Goal: Share content: Share content

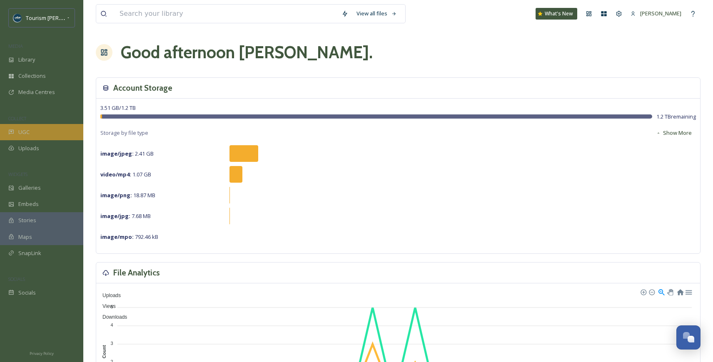
click at [39, 128] on div "UGC" at bounding box center [41, 132] width 83 height 16
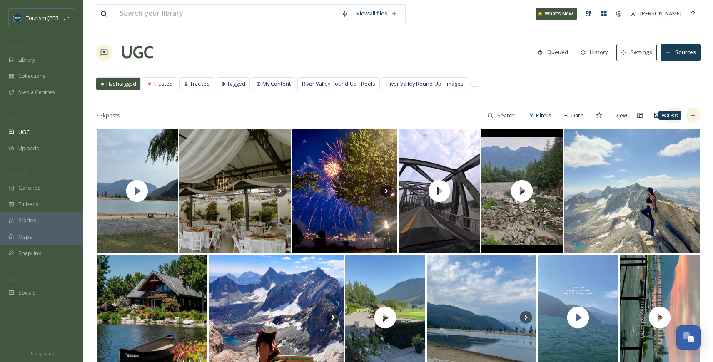
click at [693, 114] on icon at bounding box center [692, 115] width 7 height 7
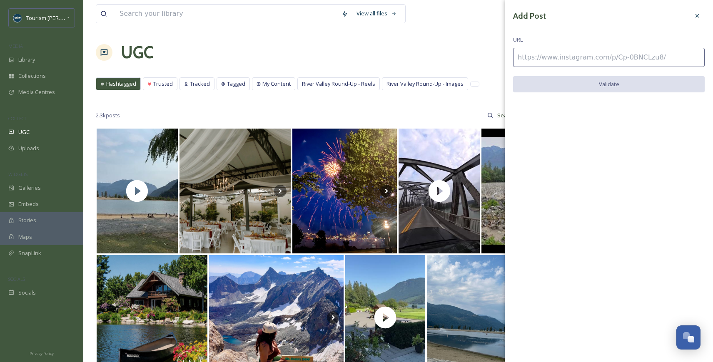
click at [534, 57] on input at bounding box center [608, 57] width 191 height 19
paste input "https://www.instagram.com/p/DOHfn9qkiyO/"
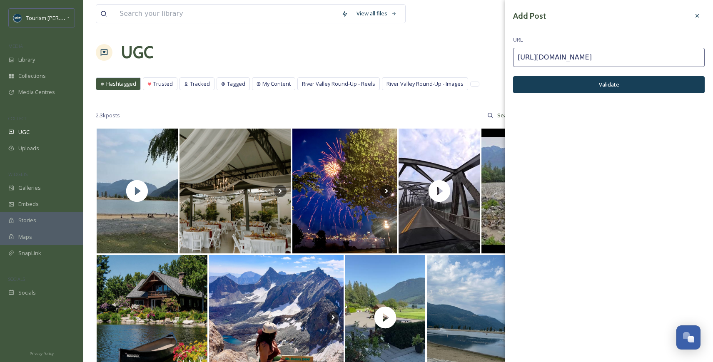
type input "https://www.instagram.com/p/DOHfn9qkiyO/"
click at [587, 85] on button "Validate" at bounding box center [608, 84] width 191 height 17
click at [631, 82] on button "Add Post" at bounding box center [608, 84] width 191 height 17
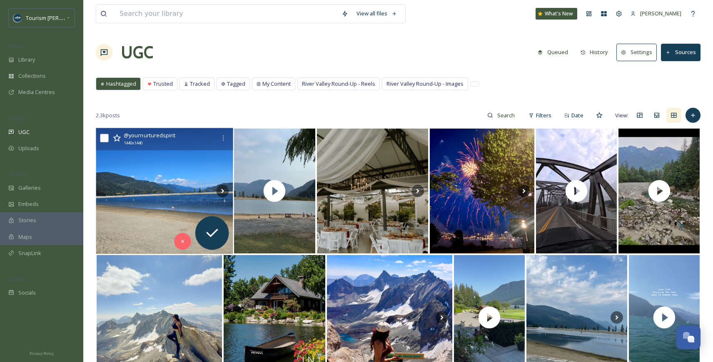
click at [184, 209] on img at bounding box center [164, 191] width 137 height 126
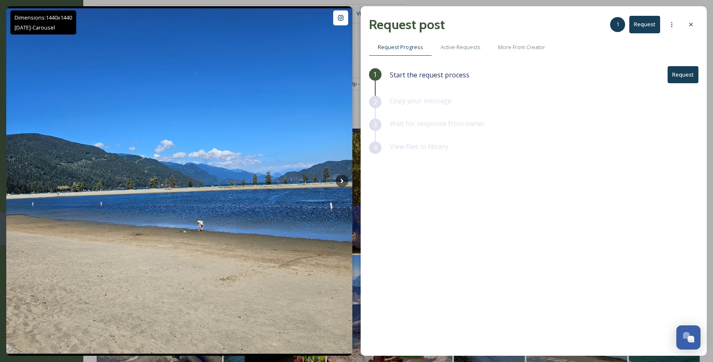
click at [683, 72] on button "Request" at bounding box center [682, 74] width 31 height 17
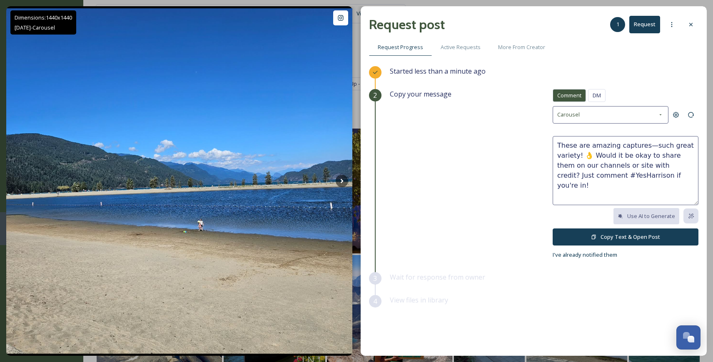
click at [616, 235] on button "Copy Text & Open Post" at bounding box center [625, 237] width 146 height 17
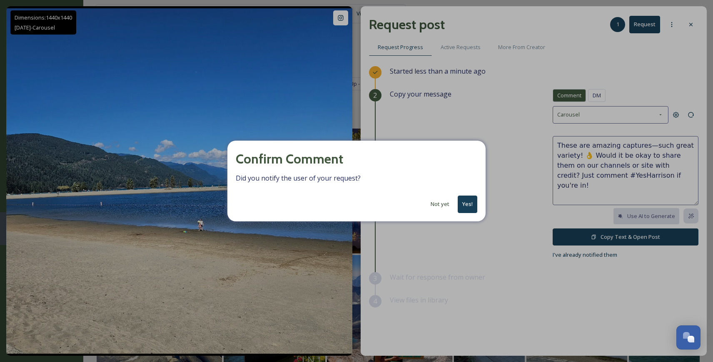
click at [470, 202] on button "Yes!" at bounding box center [467, 204] width 20 height 17
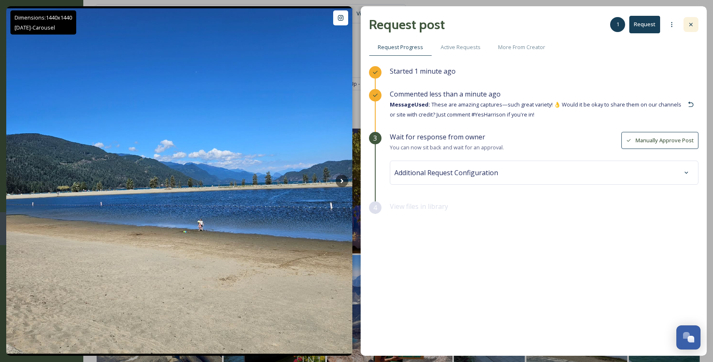
click at [691, 21] on icon at bounding box center [690, 24] width 7 height 7
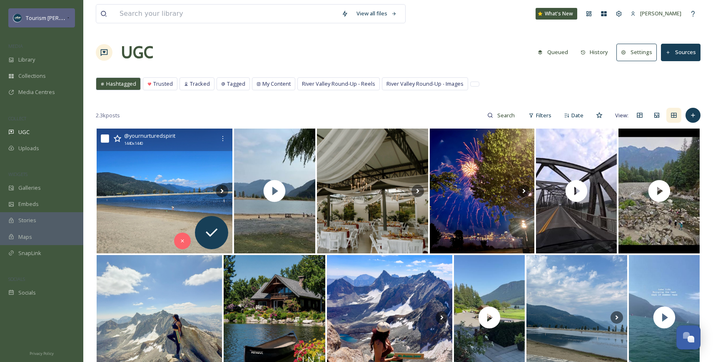
click at [60, 15] on span "Tourism [PERSON_NAME]" at bounding box center [57, 18] width 63 height 8
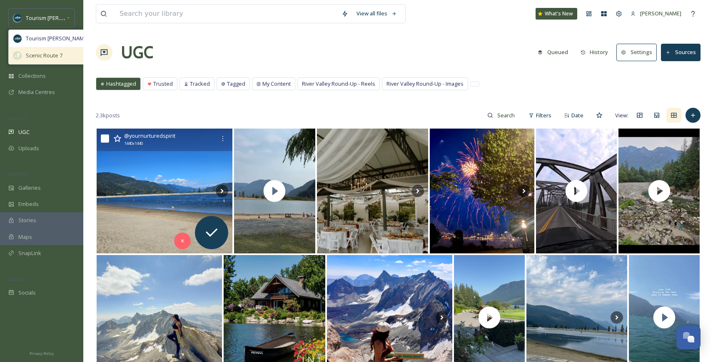
click at [46, 54] on span "Scenic Route 7" at bounding box center [44, 56] width 37 height 8
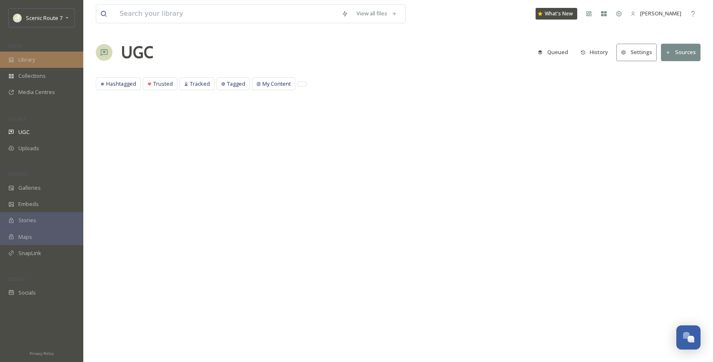
click at [37, 56] on div "Library" at bounding box center [41, 60] width 83 height 16
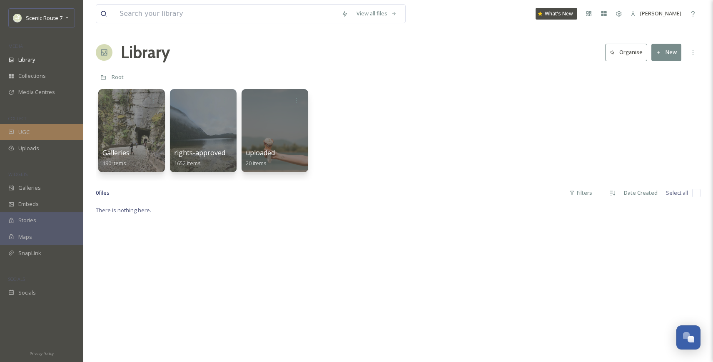
click at [26, 132] on span "UGC" at bounding box center [23, 132] width 11 height 8
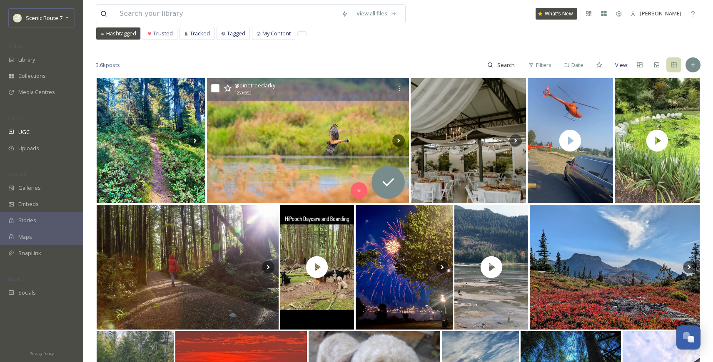
scroll to position [114, 0]
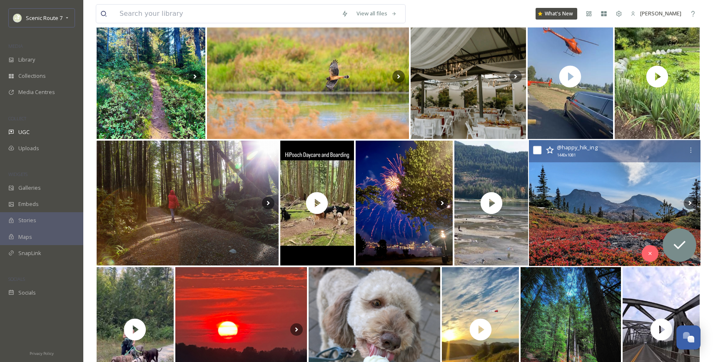
click at [584, 219] on img at bounding box center [614, 203] width 171 height 126
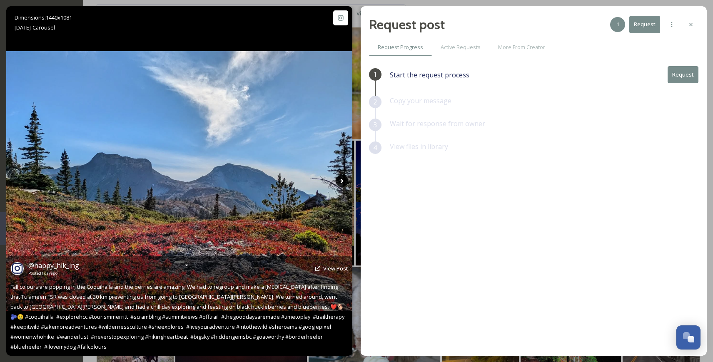
click at [342, 179] on icon at bounding box center [342, 181] width 12 height 12
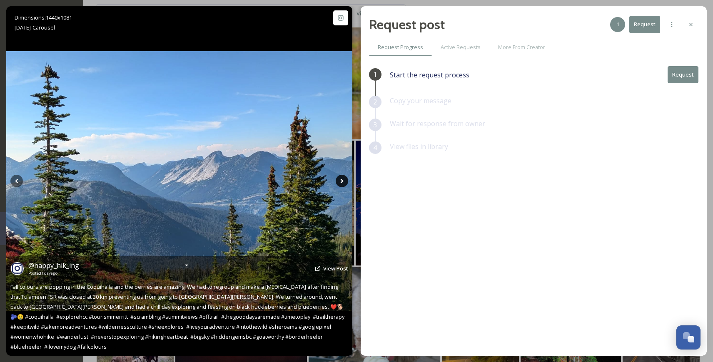
click at [341, 180] on icon at bounding box center [341, 181] width 3 height 5
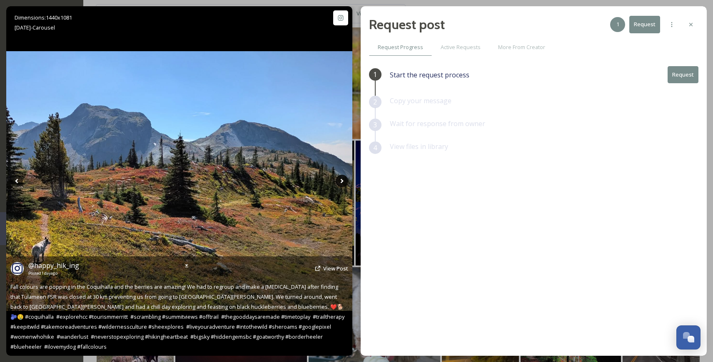
click at [341, 181] on icon at bounding box center [341, 181] width 3 height 5
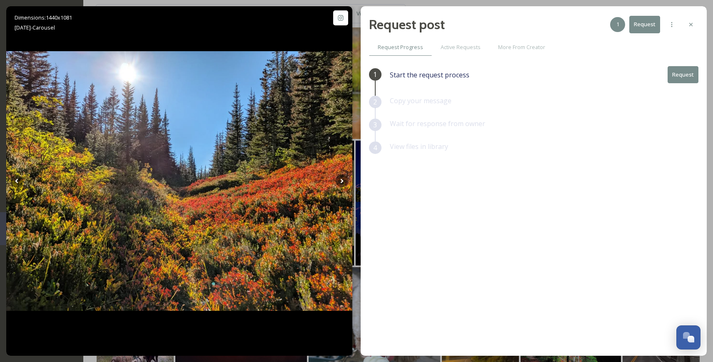
click at [681, 73] on button "Request" at bounding box center [682, 74] width 31 height 17
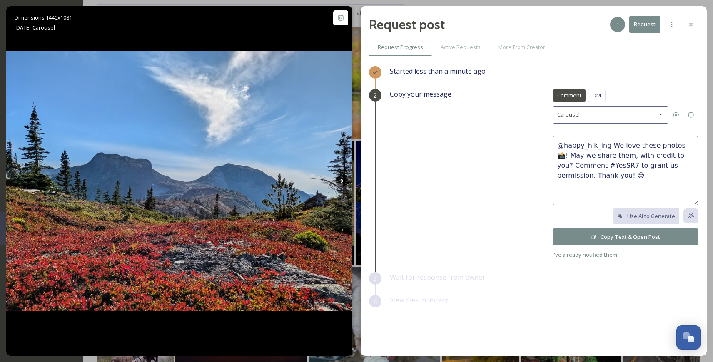
click at [605, 236] on button "Copy Text & Open Post" at bounding box center [625, 237] width 146 height 17
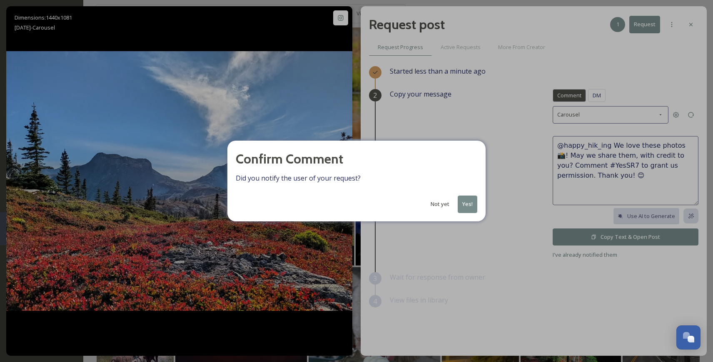
click at [467, 201] on button "Yes!" at bounding box center [467, 204] width 20 height 17
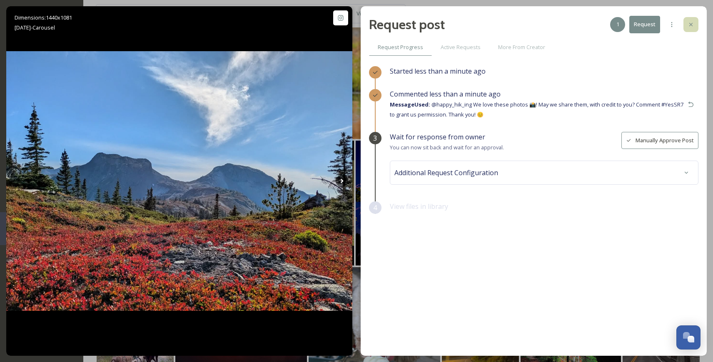
click at [692, 23] on icon at bounding box center [690, 24] width 7 height 7
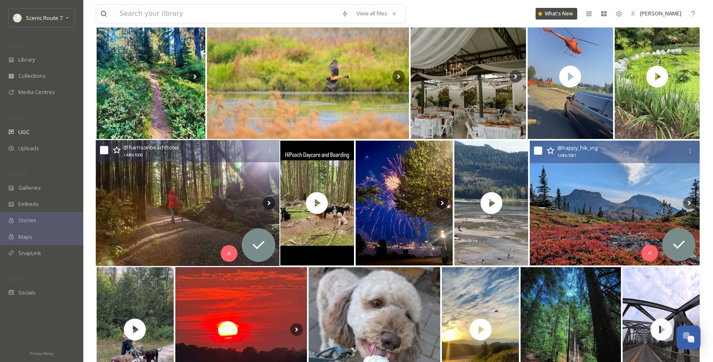
click at [181, 206] on img at bounding box center [188, 203] width 184 height 126
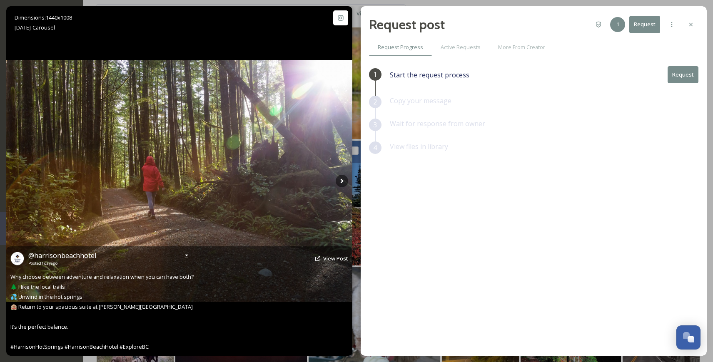
click at [335, 255] on span "View Post" at bounding box center [335, 258] width 25 height 7
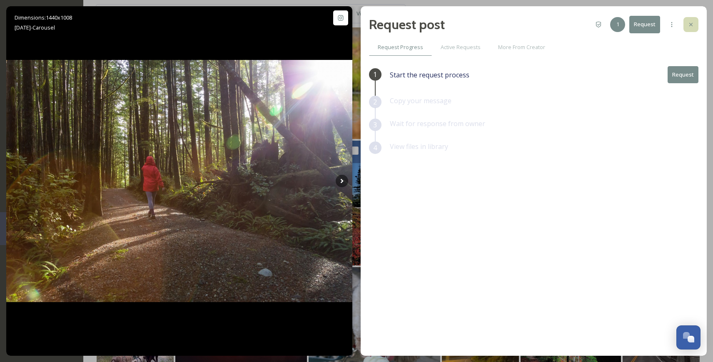
click at [691, 23] on icon at bounding box center [690, 24] width 7 height 7
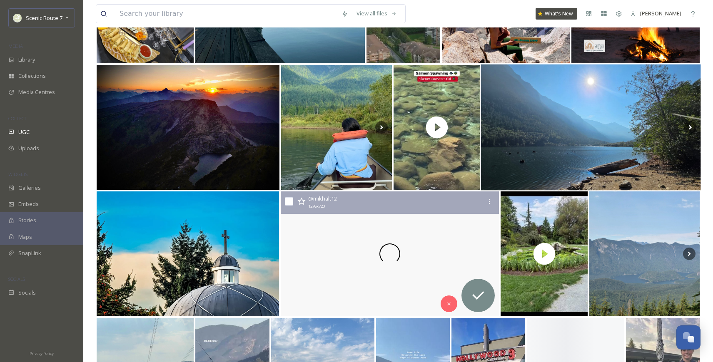
scroll to position [677, 0]
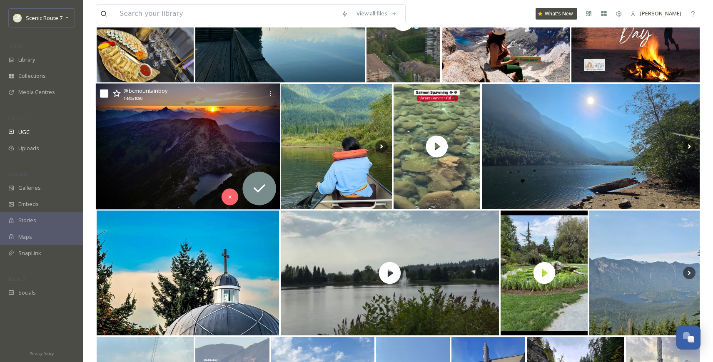
click at [146, 156] on img at bounding box center [188, 147] width 185 height 126
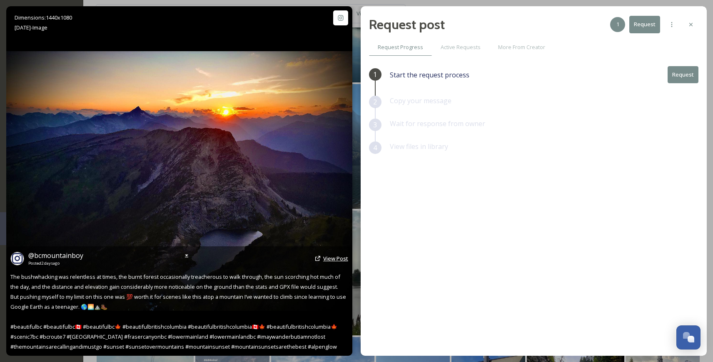
click at [338, 262] on span "View Post" at bounding box center [335, 258] width 25 height 7
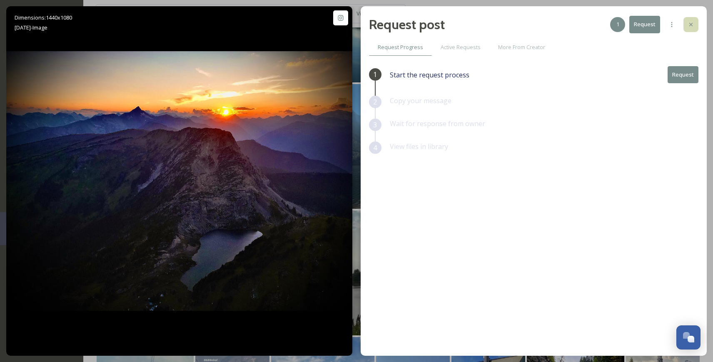
click at [692, 18] on div at bounding box center [690, 24] width 15 height 15
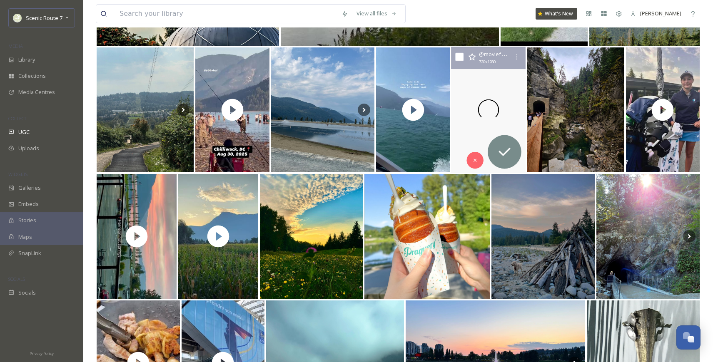
scroll to position [967, 0]
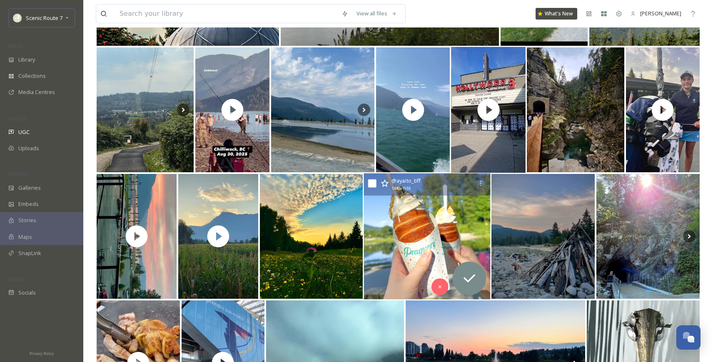
click at [407, 244] on img at bounding box center [427, 237] width 127 height 126
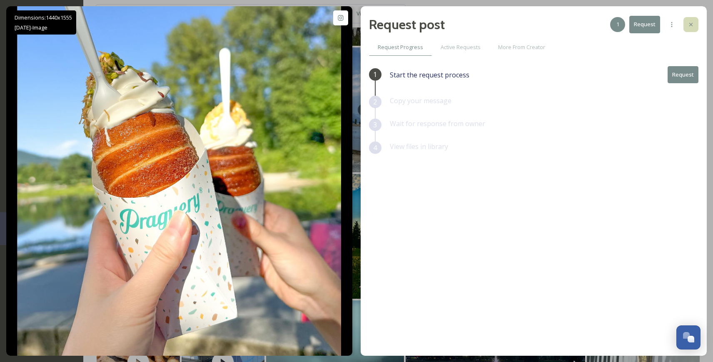
click at [690, 24] on icon at bounding box center [690, 24] width 3 height 3
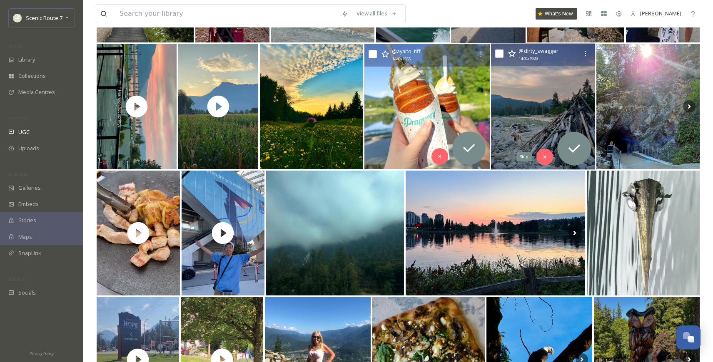
scroll to position [1115, 0]
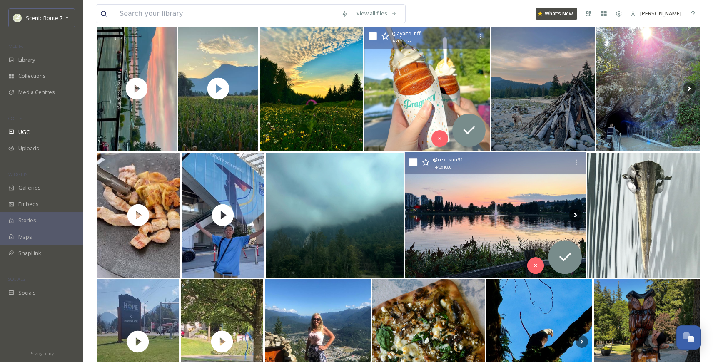
click at [464, 225] on img at bounding box center [495, 215] width 181 height 126
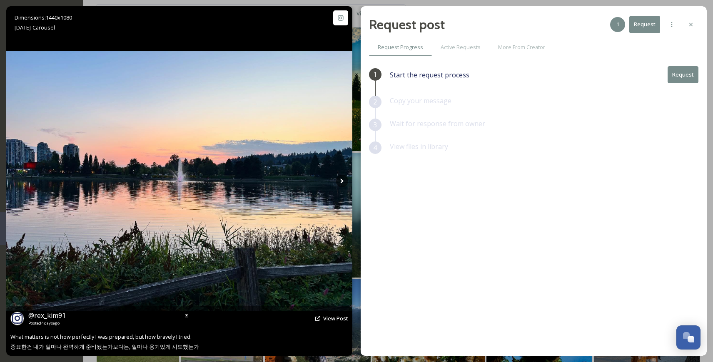
click at [325, 317] on span "View Post" at bounding box center [335, 318] width 25 height 7
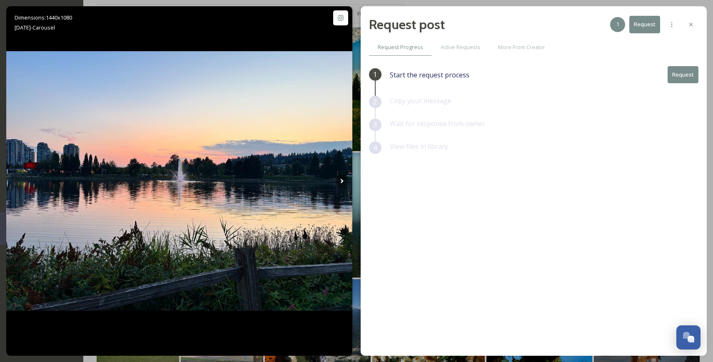
click at [681, 71] on button "Request" at bounding box center [682, 74] width 31 height 17
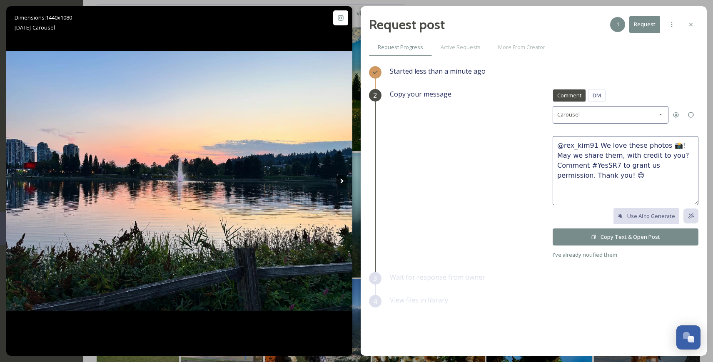
click at [594, 236] on icon at bounding box center [593, 236] width 5 height 5
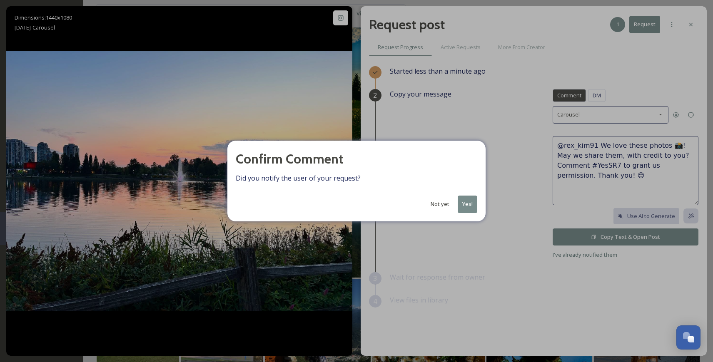
click at [469, 202] on button "Yes!" at bounding box center [467, 204] width 20 height 17
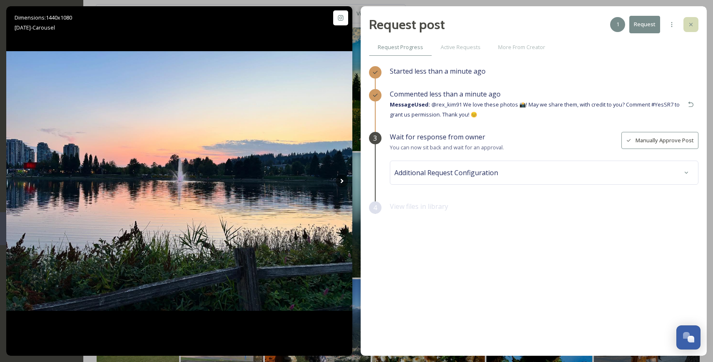
click at [689, 27] on icon at bounding box center [690, 24] width 7 height 7
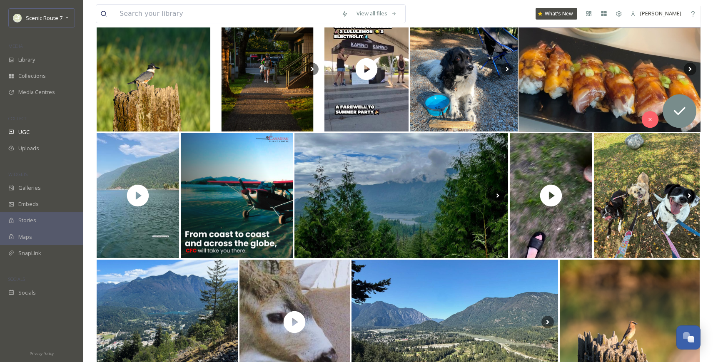
scroll to position [1592, 0]
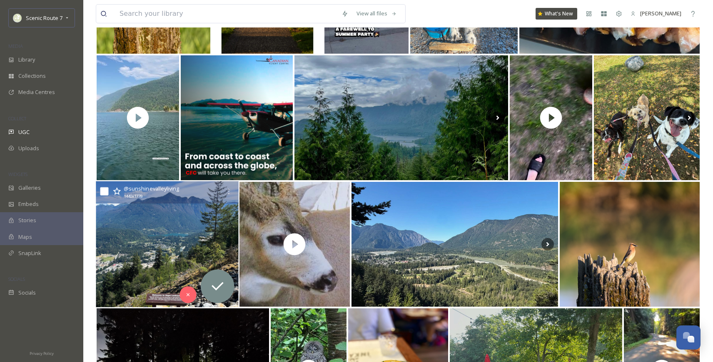
click at [168, 249] on img at bounding box center [167, 244] width 142 height 126
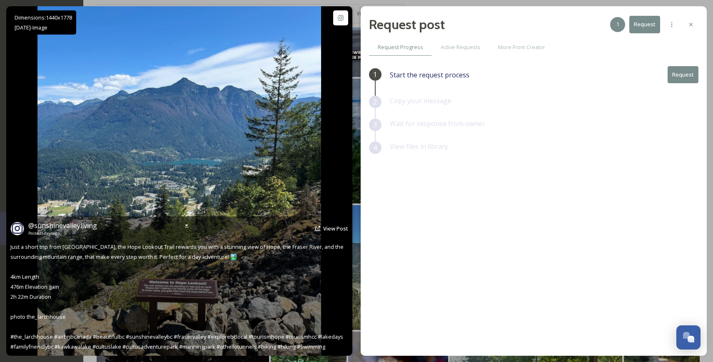
scroll to position [1555, 0]
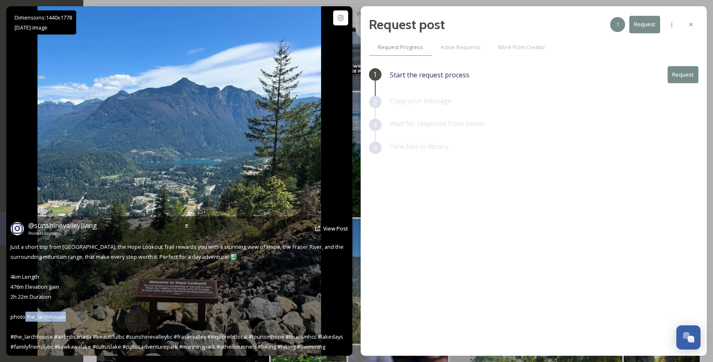
drag, startPoint x: 69, startPoint y: 315, endPoint x: 27, endPoint y: 317, distance: 41.7
click at [27, 317] on div "@ sunshinevalleyliving Posted 5 days ago View Post Just a short trip from Sunsh…" at bounding box center [179, 285] width 346 height 139
copy span "e_larchhouse ⁠"
click at [83, 315] on div "@ sunshinevalleyliving Posted 5 days ago View Post Just a short trip from Sunsh…" at bounding box center [179, 285] width 346 height 139
drag, startPoint x: 66, startPoint y: 318, endPoint x: 26, endPoint y: 321, distance: 39.6
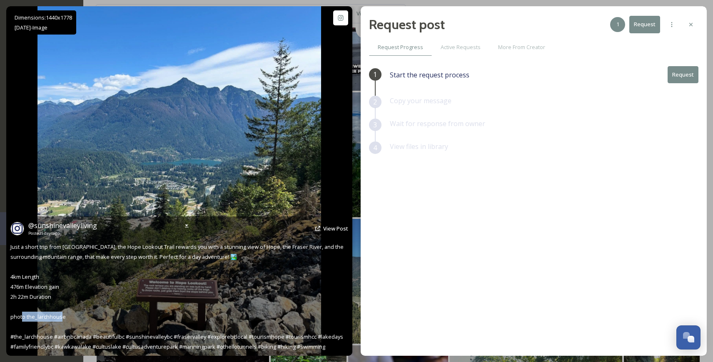
click at [26, 321] on div "@ sunshinevalleyliving Posted 5 days ago View Post Just a short trip from Sunsh…" at bounding box center [179, 285] width 346 height 139
copy span "he_larchhouse ⁠"
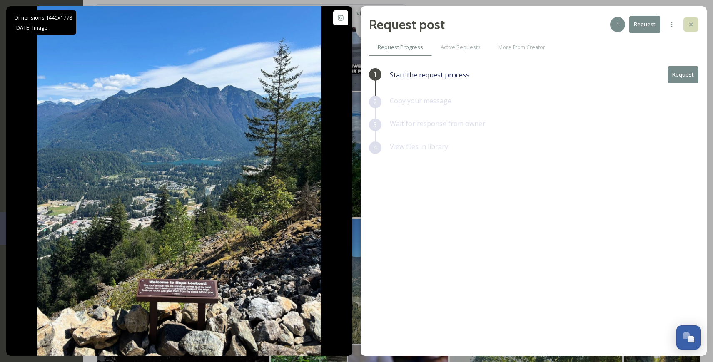
click at [688, 23] on icon at bounding box center [690, 24] width 7 height 7
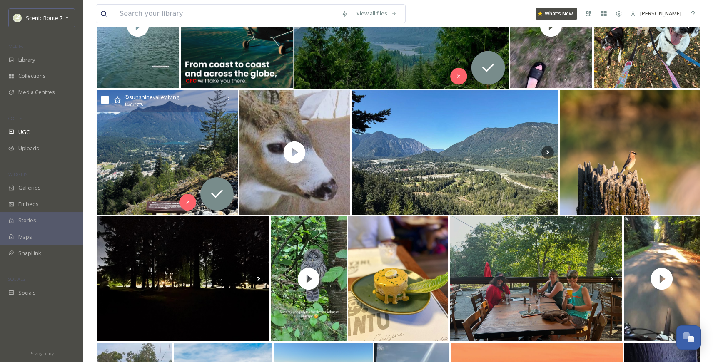
scroll to position [1684, 0]
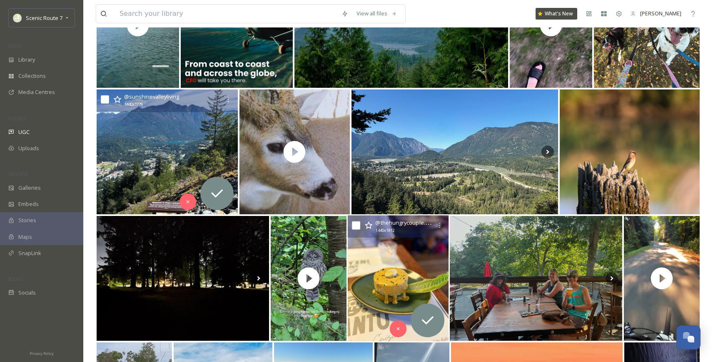
click at [376, 275] on img at bounding box center [398, 279] width 101 height 126
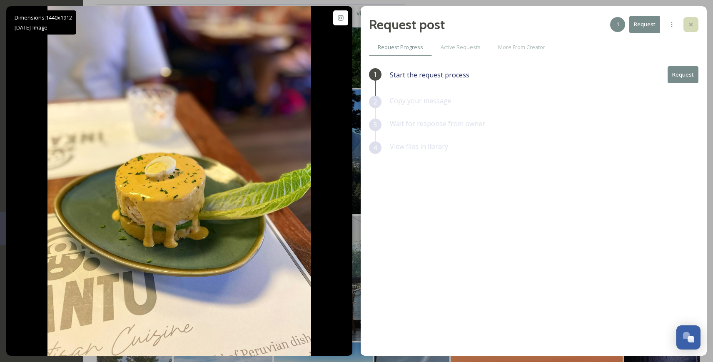
click at [698, 22] on div at bounding box center [690, 24] width 15 height 15
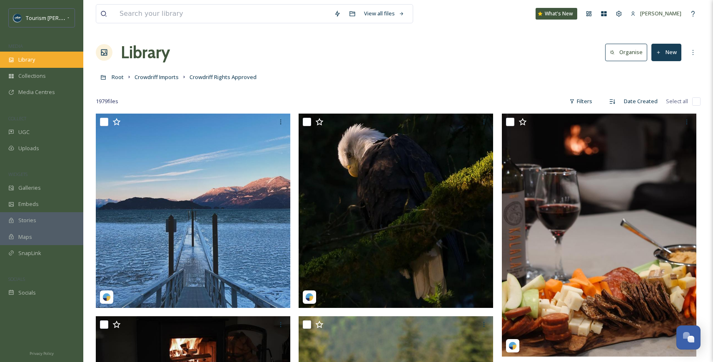
click at [22, 57] on span "Library" at bounding box center [26, 60] width 17 height 8
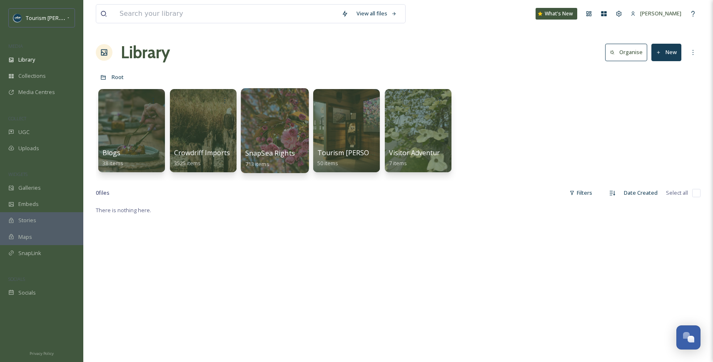
click at [270, 126] on div at bounding box center [275, 130] width 68 height 85
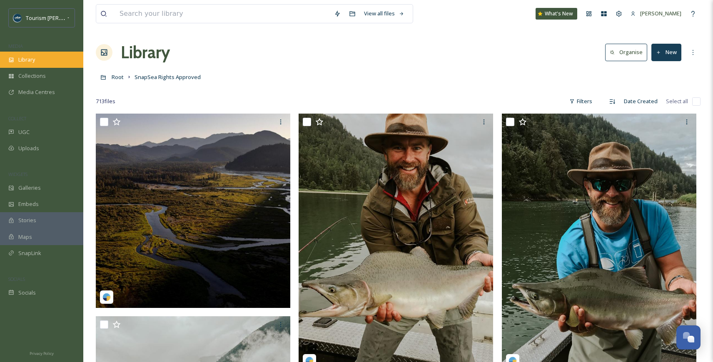
click at [50, 63] on div "Library" at bounding box center [41, 60] width 83 height 16
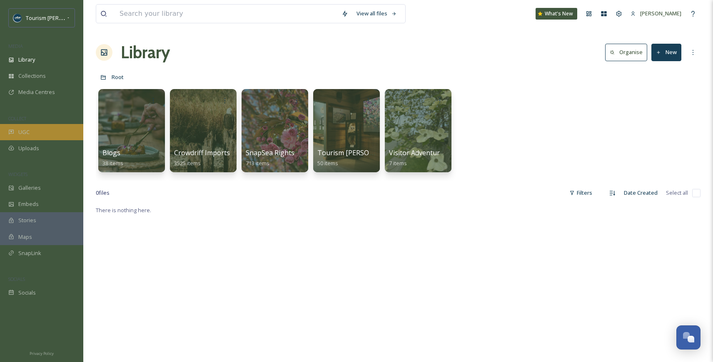
click at [34, 129] on div "UGC" at bounding box center [41, 132] width 83 height 16
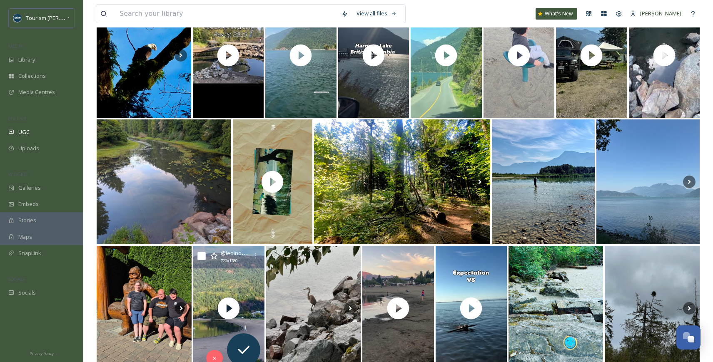
scroll to position [393, 0]
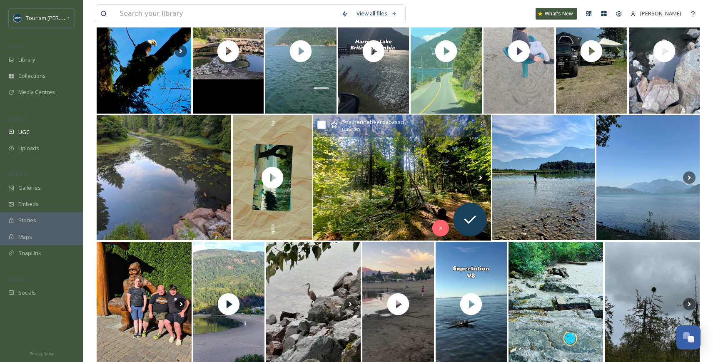
click at [390, 210] on img at bounding box center [402, 178] width 178 height 126
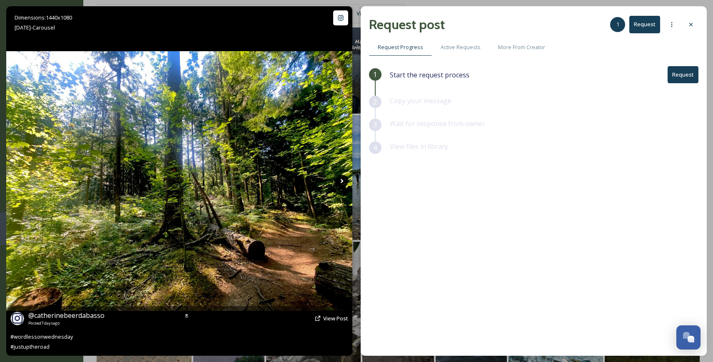
click at [341, 180] on icon at bounding box center [342, 181] width 12 height 12
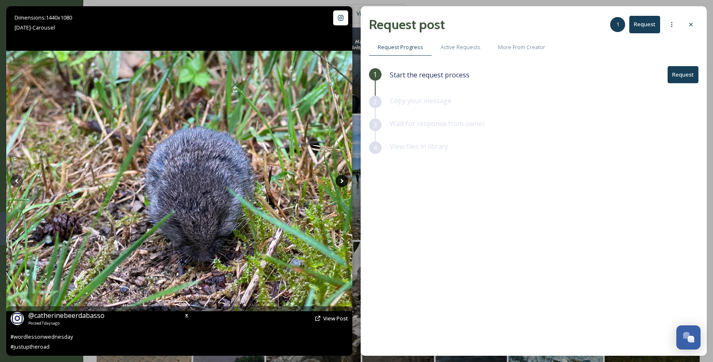
click at [341, 180] on icon at bounding box center [341, 181] width 3 height 5
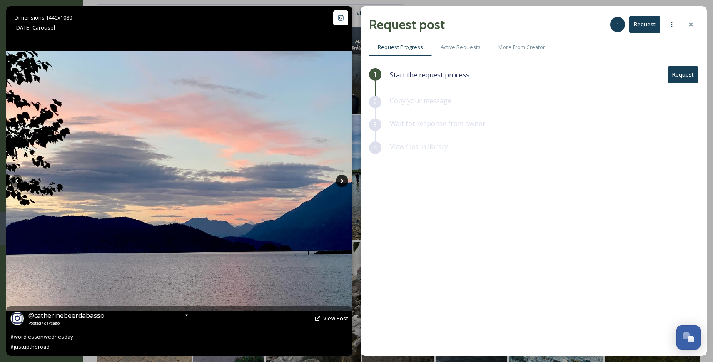
click at [342, 179] on icon at bounding box center [342, 181] width 12 height 12
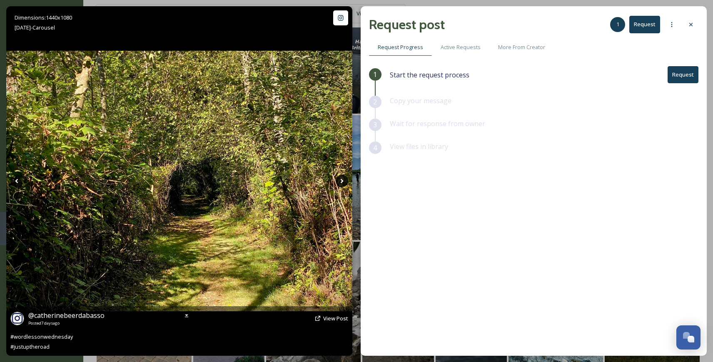
click at [342, 181] on icon at bounding box center [341, 181] width 3 height 5
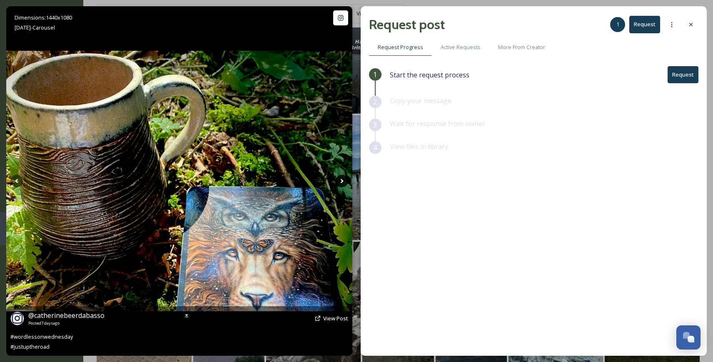
click at [341, 179] on icon at bounding box center [341, 181] width 3 height 5
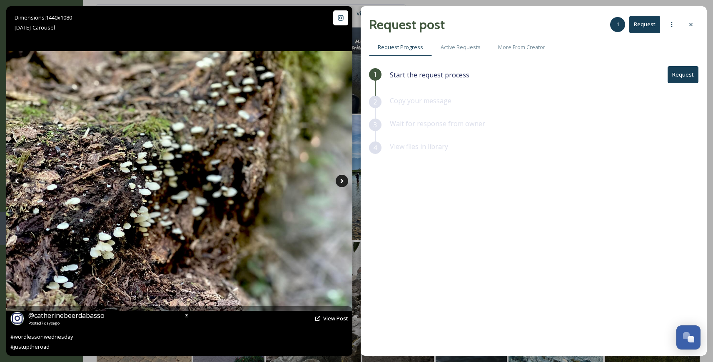
click at [341, 179] on icon at bounding box center [341, 181] width 3 height 5
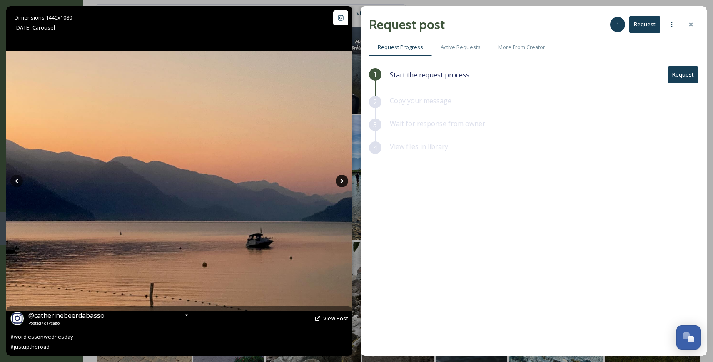
click at [341, 179] on icon at bounding box center [341, 181] width 3 height 5
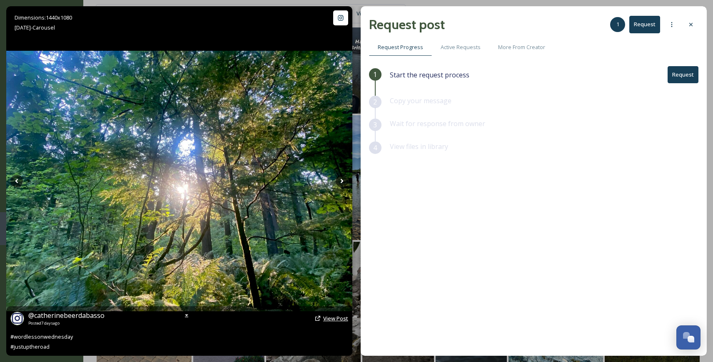
click at [330, 316] on span "View Post" at bounding box center [335, 318] width 25 height 7
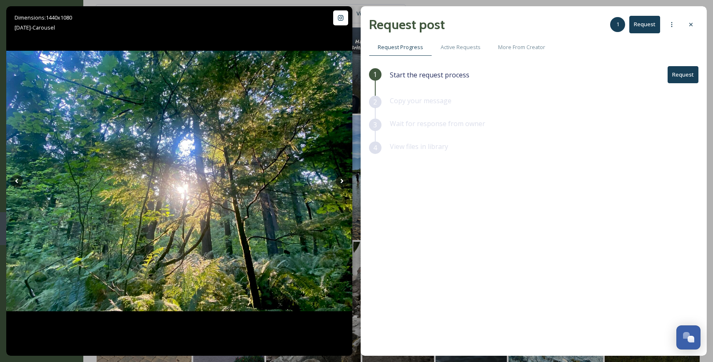
click at [676, 75] on button "Request" at bounding box center [682, 74] width 31 height 17
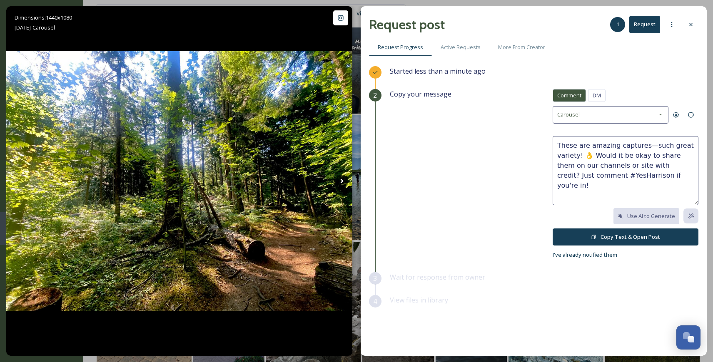
click at [626, 236] on button "Copy Text & Open Post" at bounding box center [625, 237] width 146 height 17
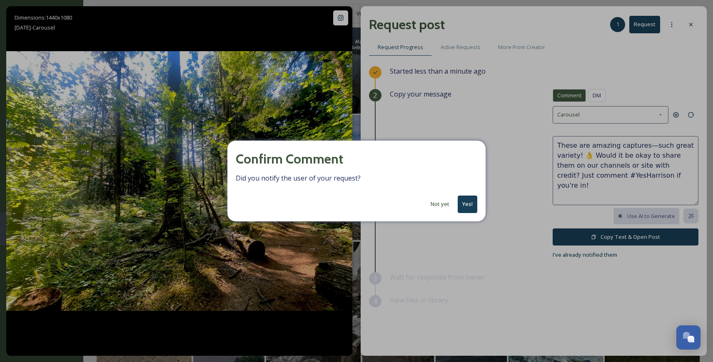
click at [475, 203] on button "Yes!" at bounding box center [467, 204] width 20 height 17
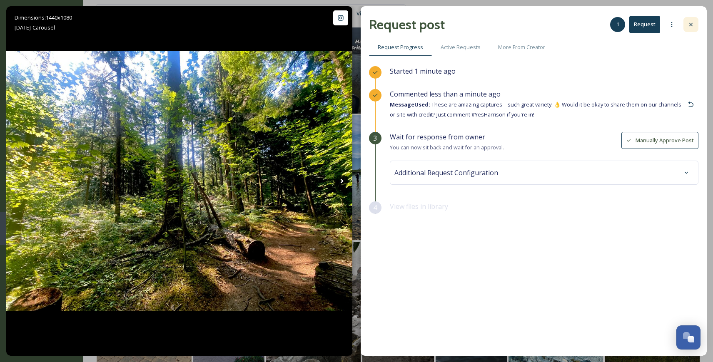
click at [691, 23] on icon at bounding box center [690, 24] width 7 height 7
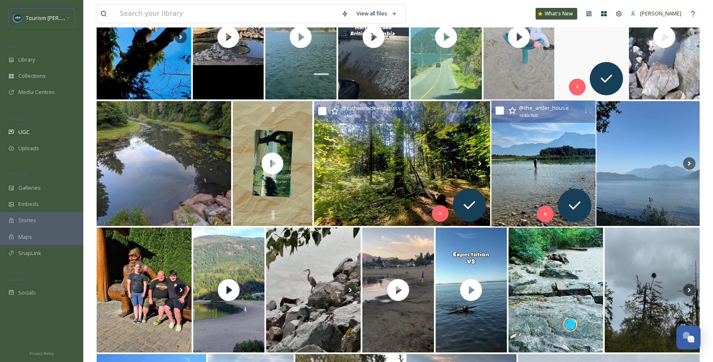
scroll to position [414, 0]
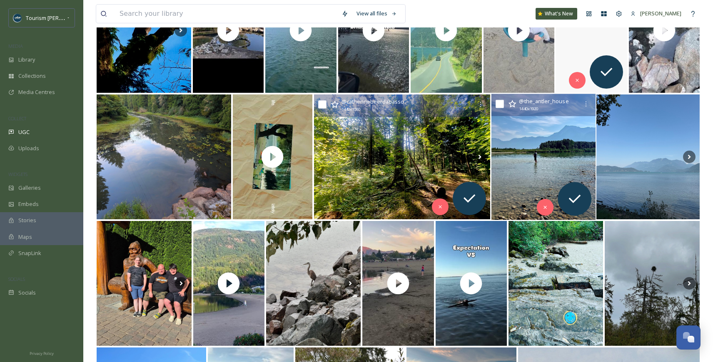
click at [544, 162] on img at bounding box center [543, 157] width 104 height 126
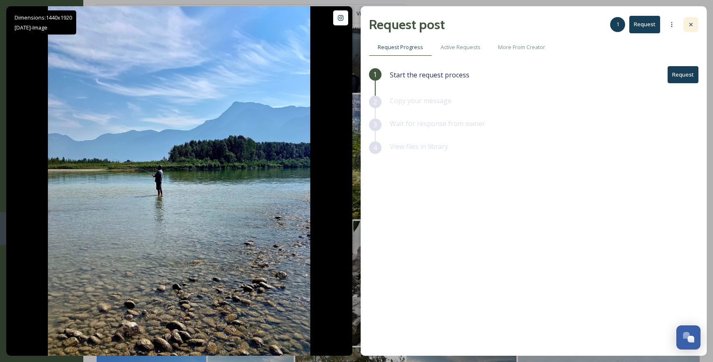
click at [688, 24] on icon at bounding box center [690, 24] width 7 height 7
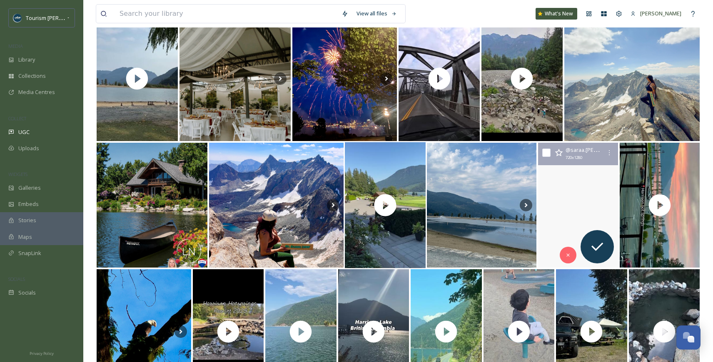
scroll to position [108, 0]
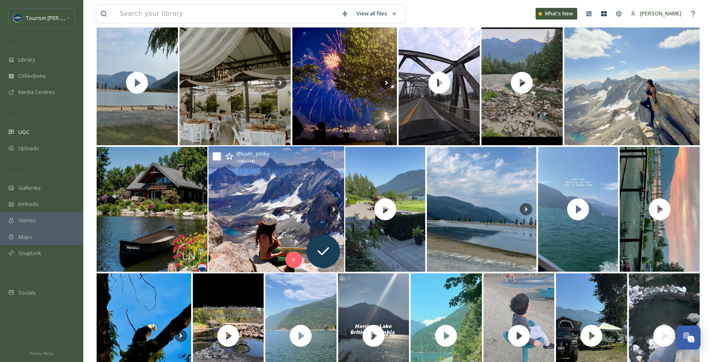
click at [273, 204] on img at bounding box center [276, 210] width 136 height 126
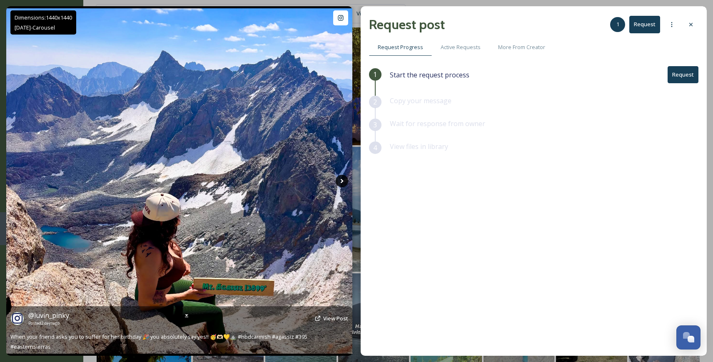
click at [340, 179] on icon at bounding box center [341, 181] width 3 height 5
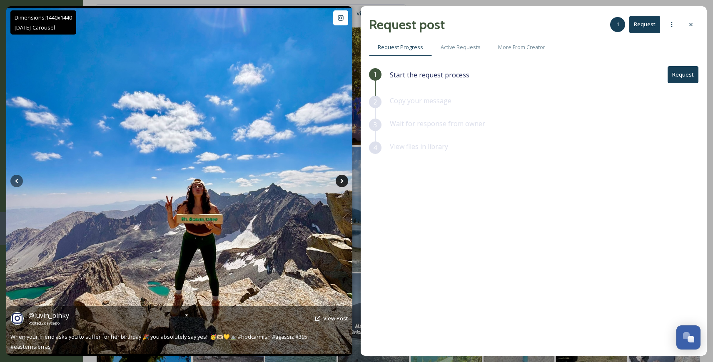
click at [340, 180] on icon at bounding box center [342, 181] width 12 height 12
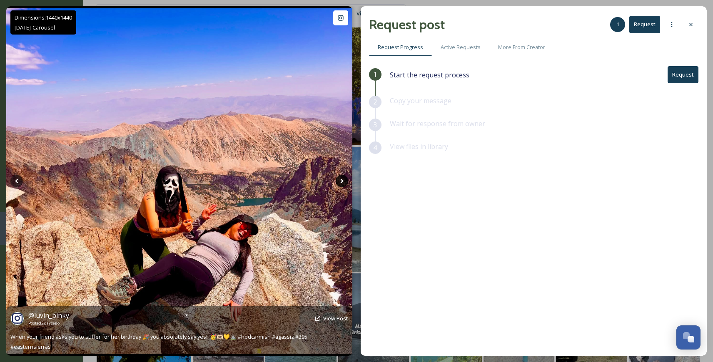
click at [340, 181] on icon at bounding box center [342, 181] width 12 height 12
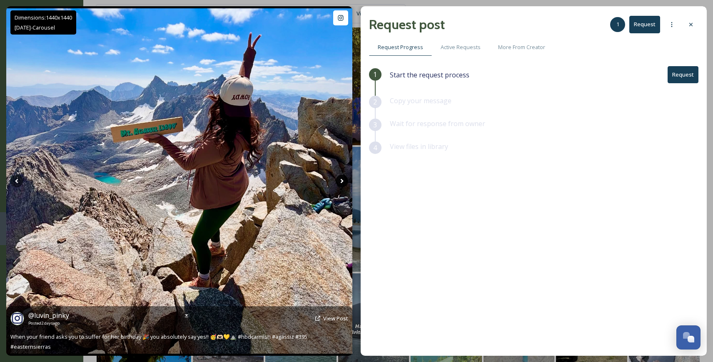
click at [341, 180] on icon at bounding box center [341, 181] width 3 height 5
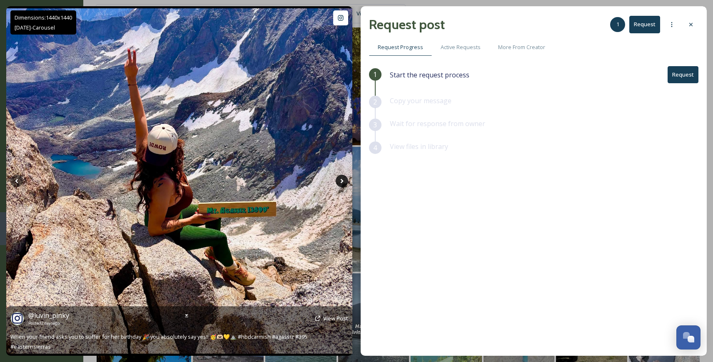
click at [341, 180] on icon at bounding box center [341, 181] width 3 height 5
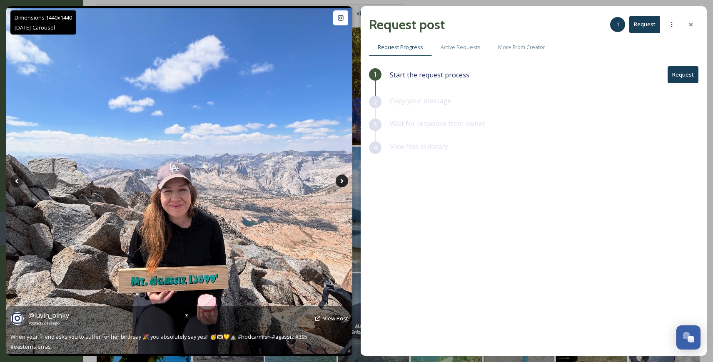
click at [341, 180] on icon at bounding box center [341, 181] width 3 height 5
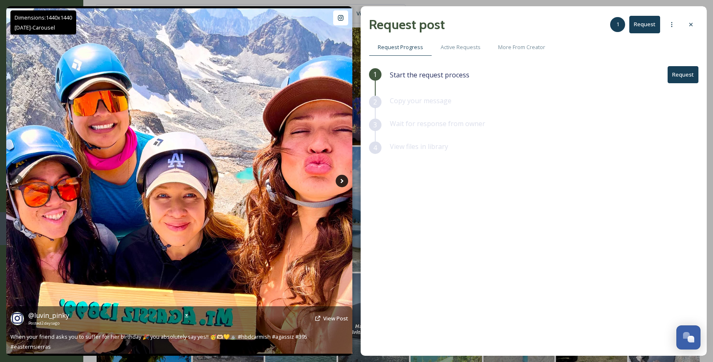
click at [341, 180] on icon at bounding box center [341, 181] width 3 height 5
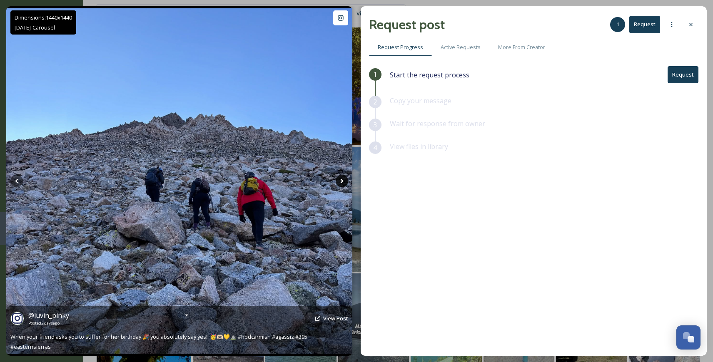
click at [341, 180] on icon at bounding box center [341, 181] width 3 height 5
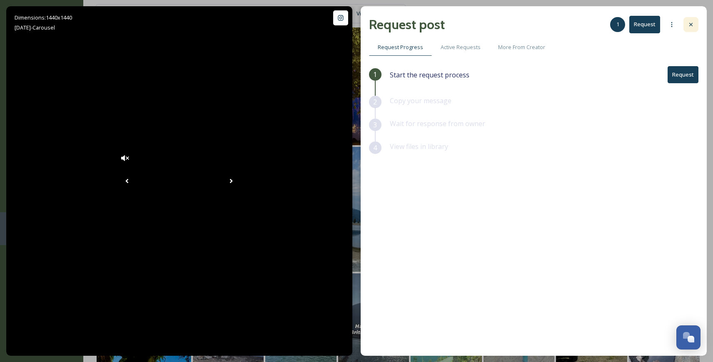
click at [689, 27] on icon at bounding box center [690, 24] width 7 height 7
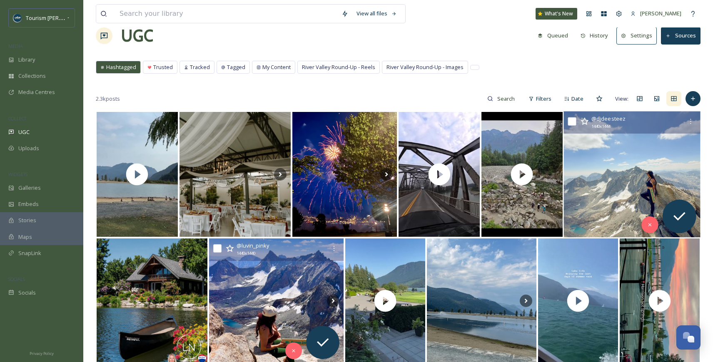
scroll to position [8, 0]
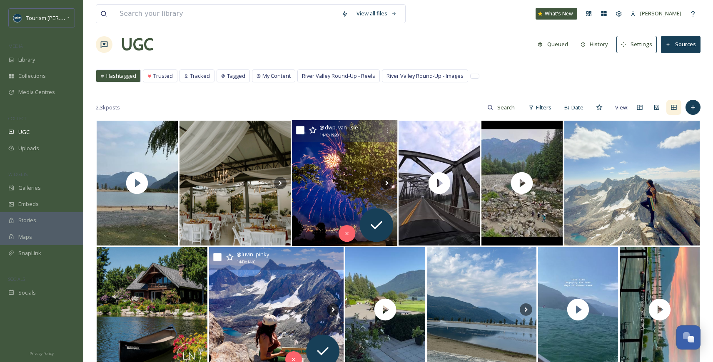
click at [326, 176] on img at bounding box center [345, 183] width 106 height 126
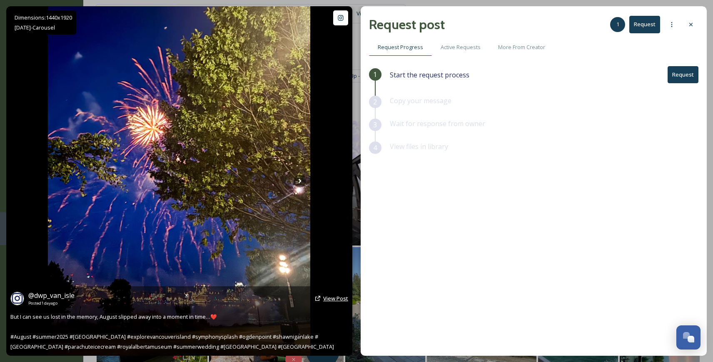
click at [331, 299] on span "View Post" at bounding box center [335, 298] width 25 height 7
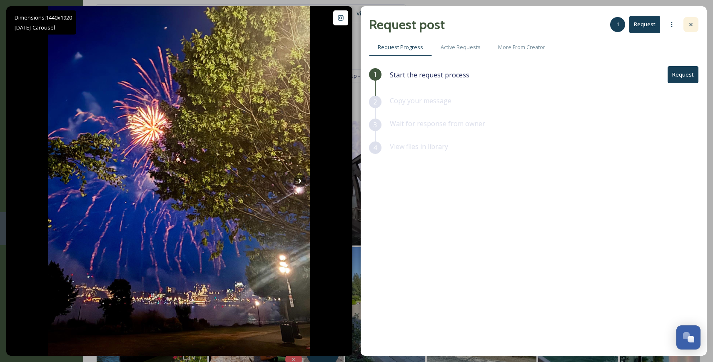
click at [688, 25] on icon at bounding box center [690, 24] width 7 height 7
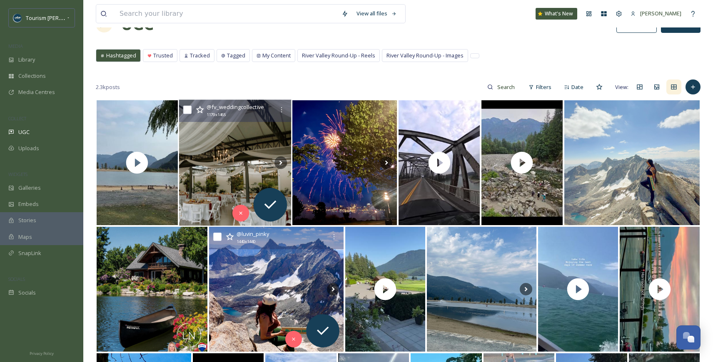
scroll to position [33, 0]
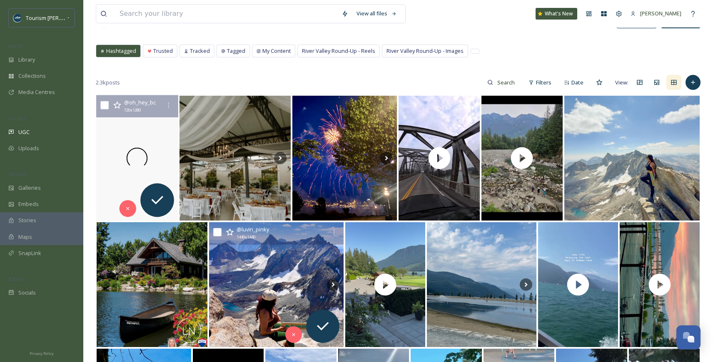
click at [135, 186] on div at bounding box center [137, 158] width 82 height 126
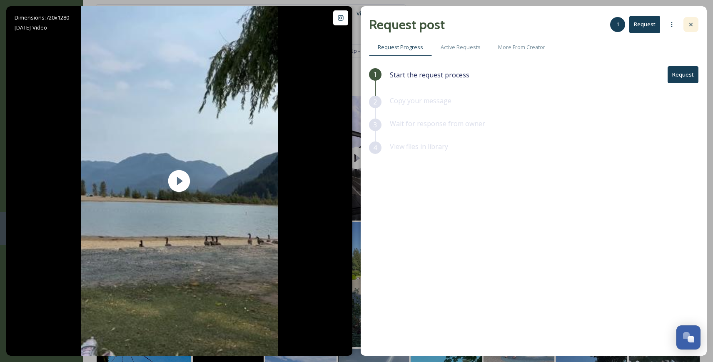
click at [695, 26] on div at bounding box center [690, 24] width 15 height 15
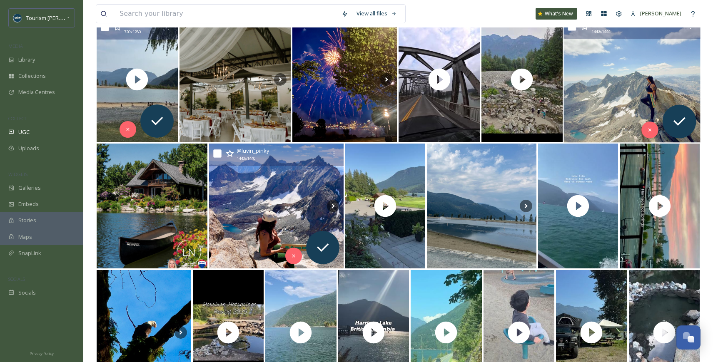
scroll to position [123, 0]
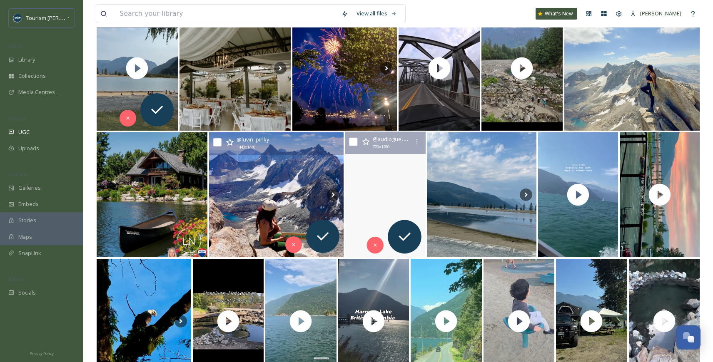
click at [360, 217] on video "Congratulations Tatiana & Brandon sandpiperresort \a.\a.\a.\a#audioguestbookvan…" at bounding box center [385, 195] width 81 height 126
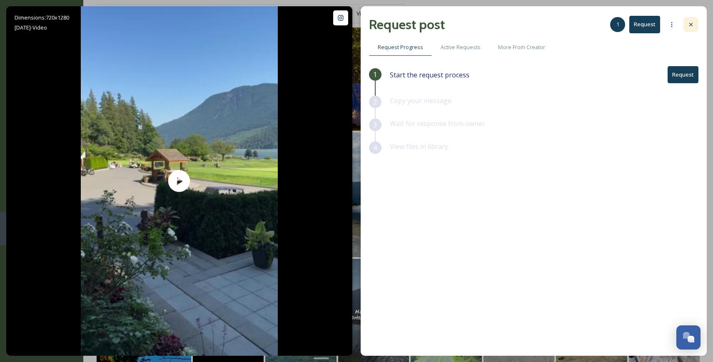
click at [692, 19] on div at bounding box center [690, 24] width 15 height 15
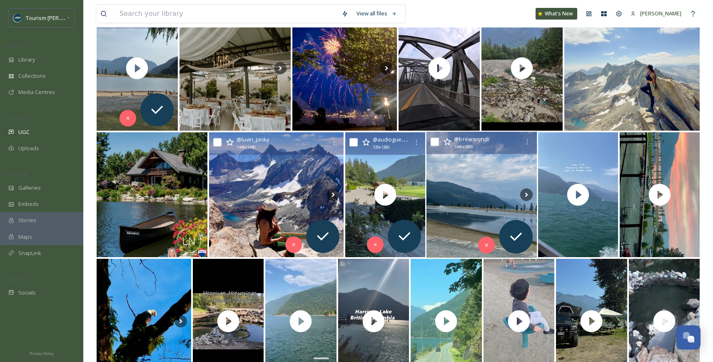
click at [460, 219] on img at bounding box center [481, 195] width 111 height 126
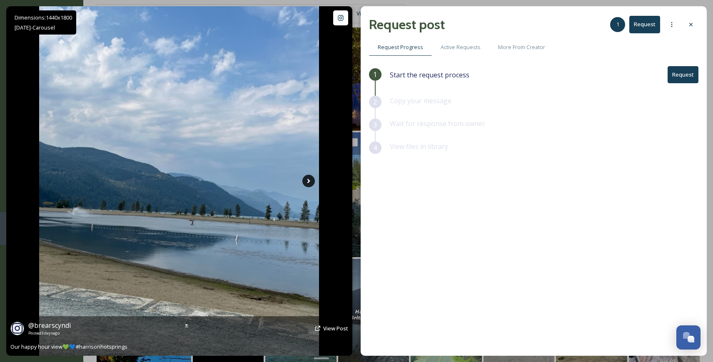
click at [309, 179] on icon at bounding box center [308, 181] width 12 height 12
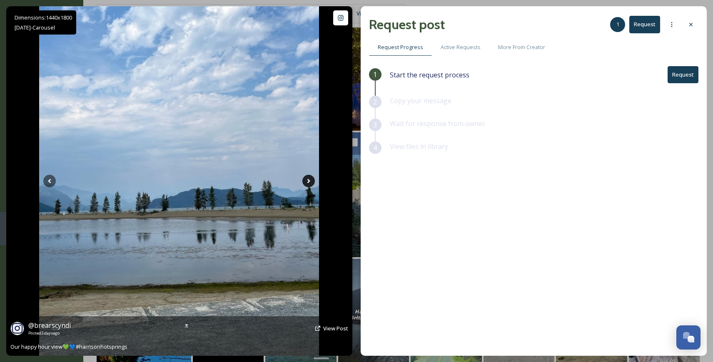
click at [309, 179] on icon at bounding box center [308, 181] width 12 height 12
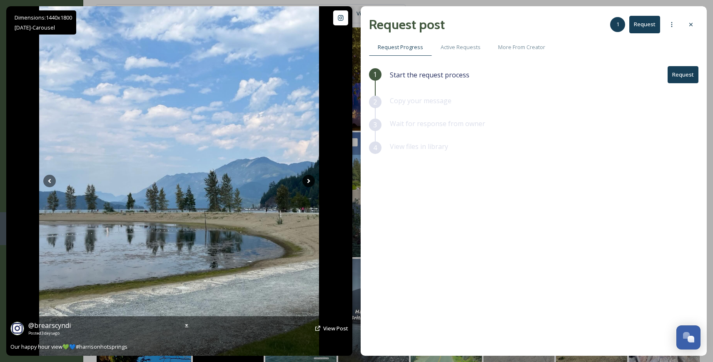
click at [309, 180] on icon at bounding box center [308, 181] width 12 height 12
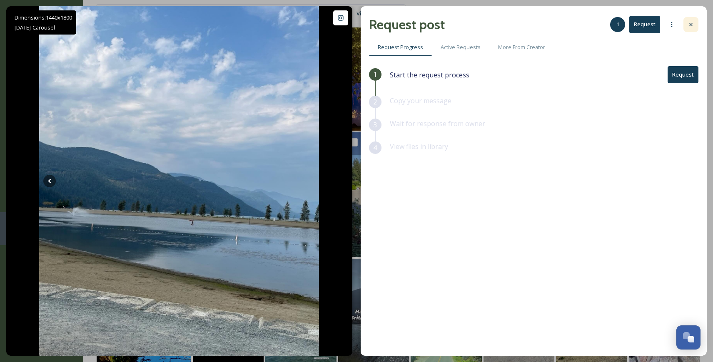
click at [689, 26] on icon at bounding box center [690, 24] width 7 height 7
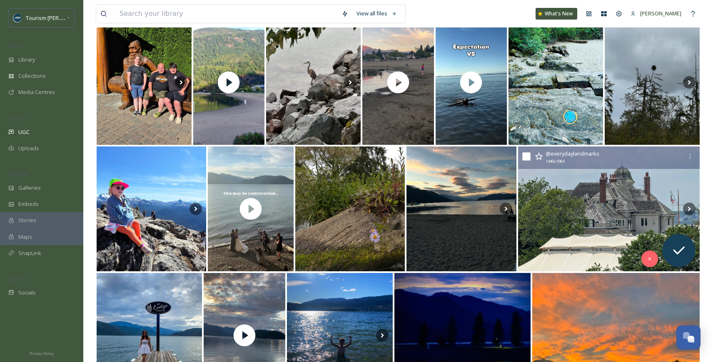
scroll to position [617, 0]
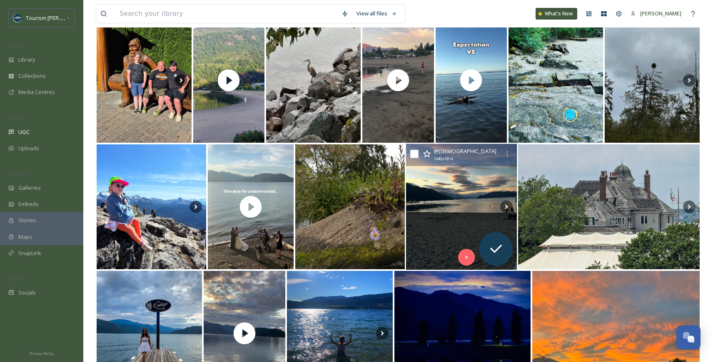
click at [442, 229] on img at bounding box center [461, 207] width 111 height 126
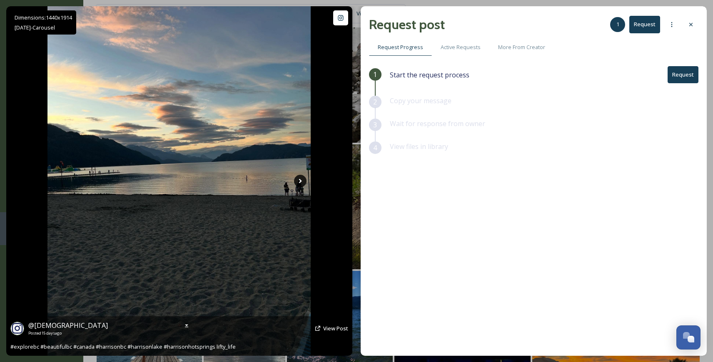
click at [300, 180] on icon at bounding box center [300, 181] width 3 height 5
click at [300, 181] on icon at bounding box center [300, 181] width 3 height 5
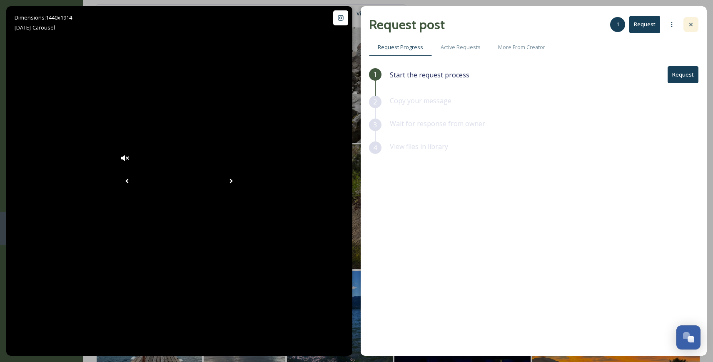
click at [692, 25] on icon at bounding box center [690, 24] width 7 height 7
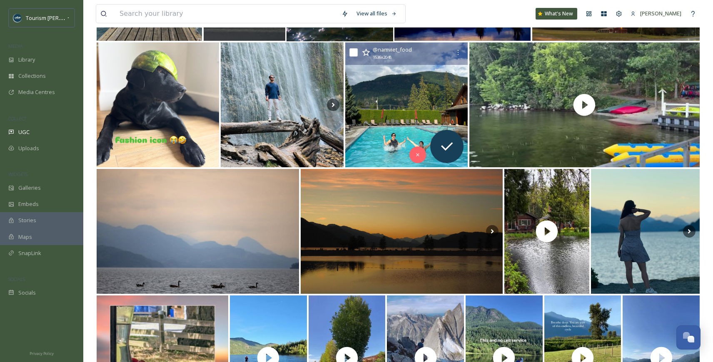
scroll to position [992, 0]
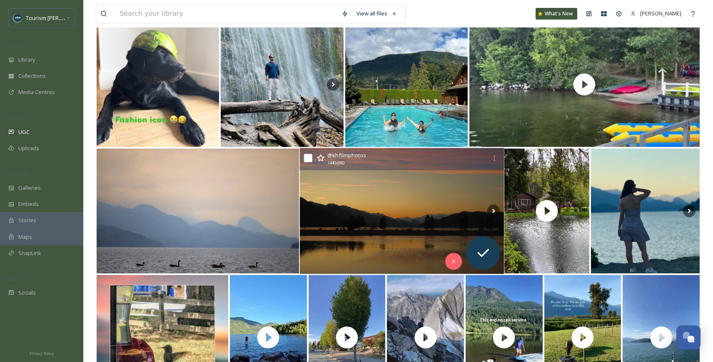
click at [376, 246] on img at bounding box center [401, 211] width 204 height 126
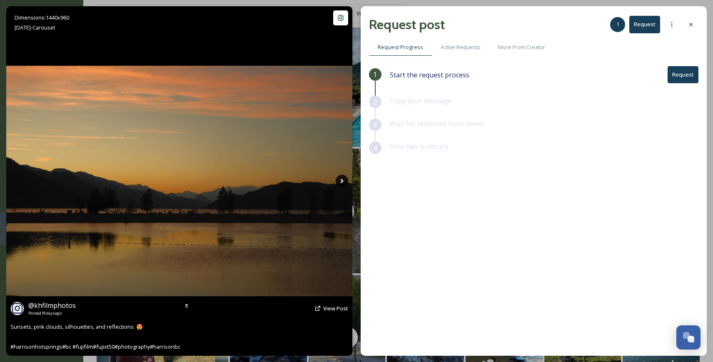
click at [342, 179] on icon at bounding box center [342, 181] width 12 height 12
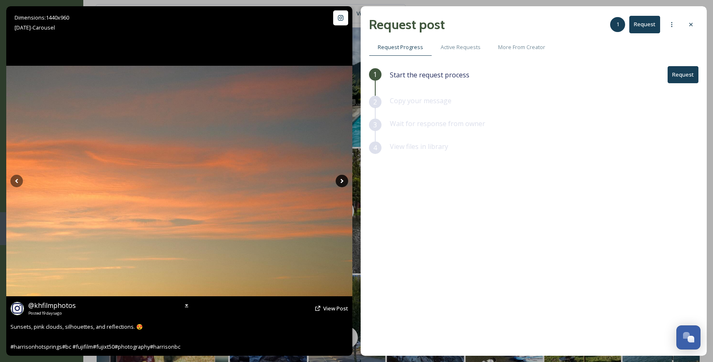
click at [342, 179] on icon at bounding box center [342, 181] width 12 height 12
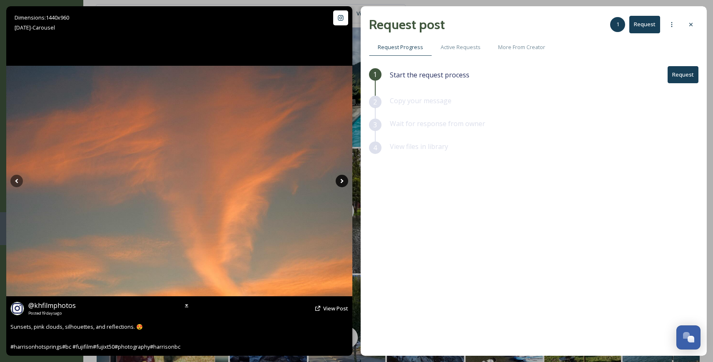
click at [342, 179] on icon at bounding box center [342, 181] width 12 height 12
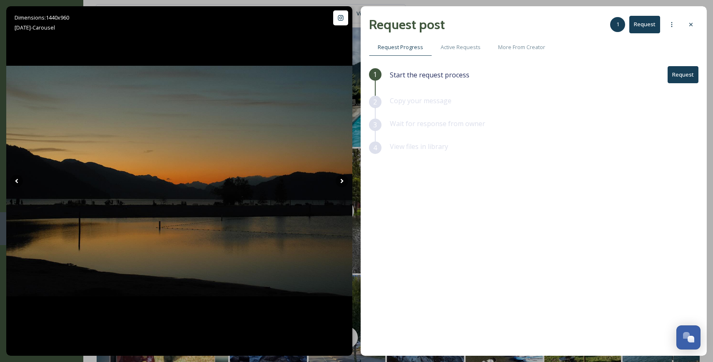
click at [682, 76] on button "Request" at bounding box center [682, 74] width 31 height 17
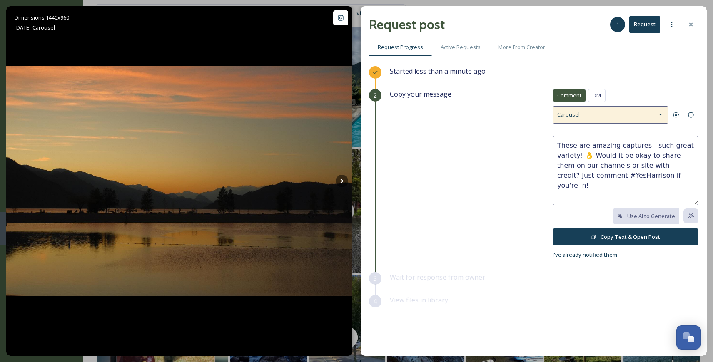
click at [659, 114] on icon at bounding box center [660, 115] width 7 height 7
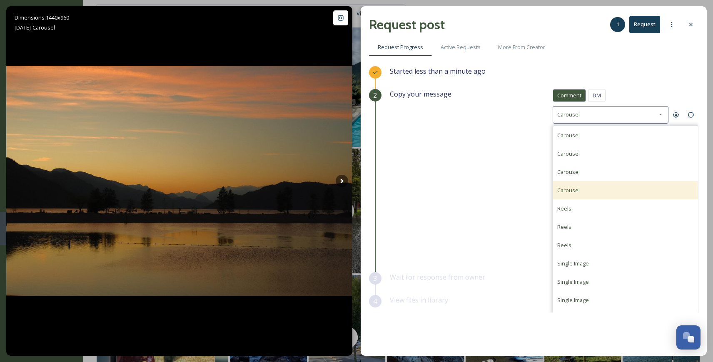
click at [567, 190] on span "Carousel" at bounding box center [568, 189] width 22 height 7
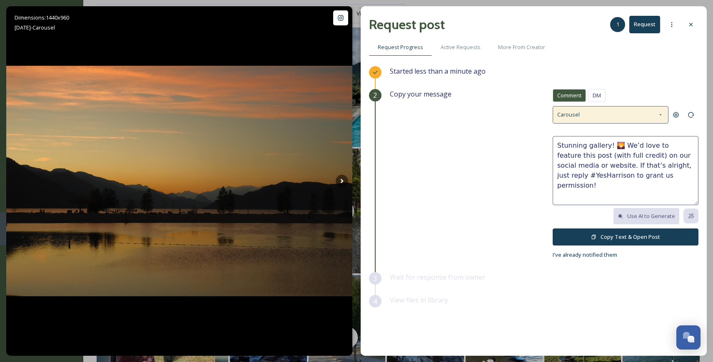
click at [661, 115] on icon at bounding box center [660, 115] width 7 height 7
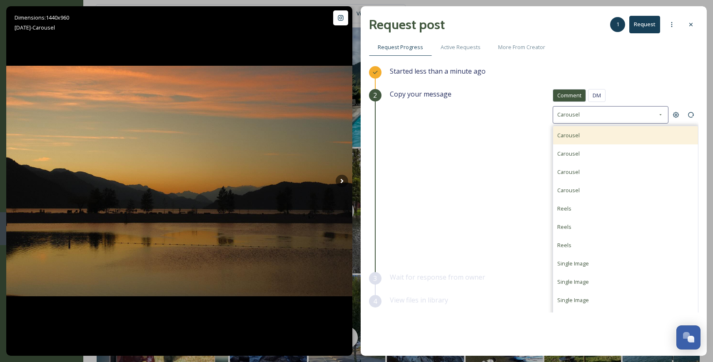
click at [583, 138] on div "Carousel" at bounding box center [625, 135] width 145 height 18
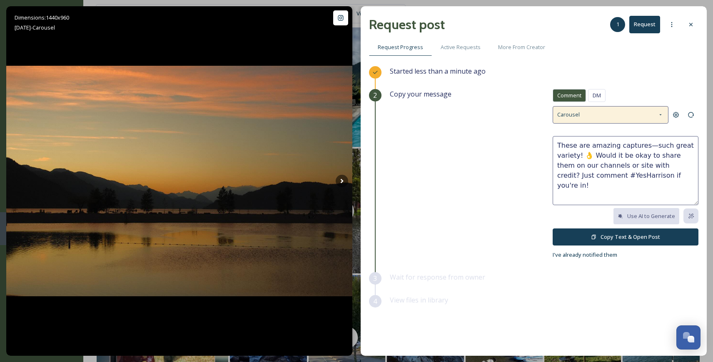
click at [662, 112] on icon at bounding box center [660, 115] width 7 height 7
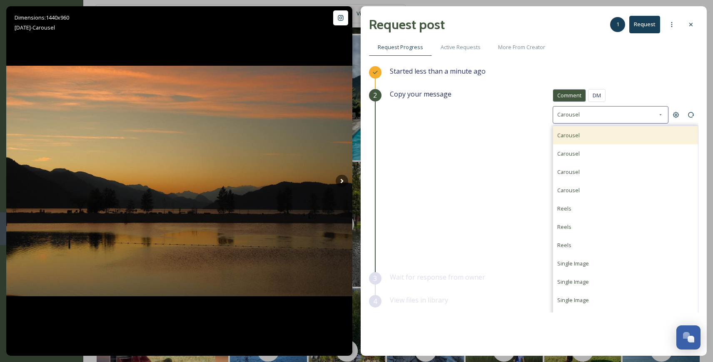
scroll to position [972, 0]
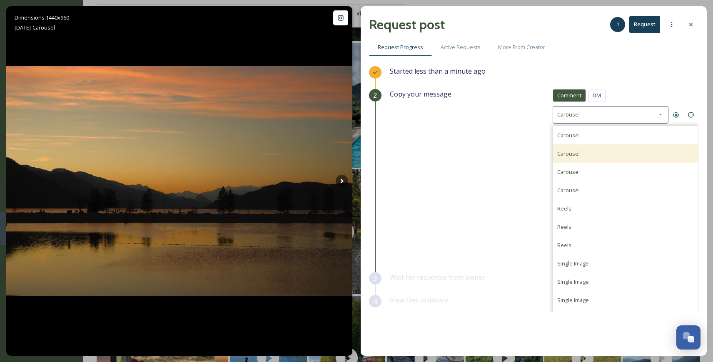
click at [606, 149] on div "Carousel" at bounding box center [625, 153] width 145 height 18
type textarea "This collection really captures the essence of the area! ✨ We'd love to share o…"
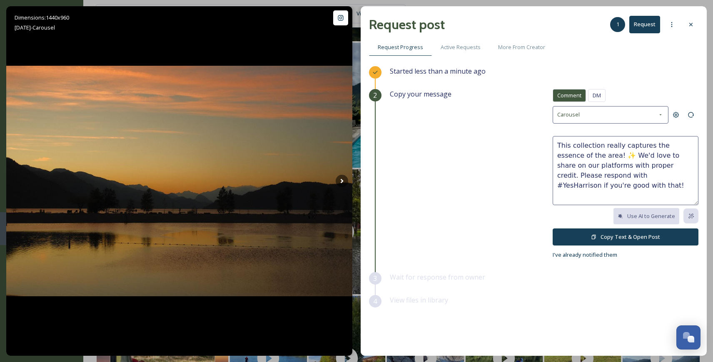
click at [604, 234] on button "Copy Text & Open Post" at bounding box center [625, 237] width 146 height 17
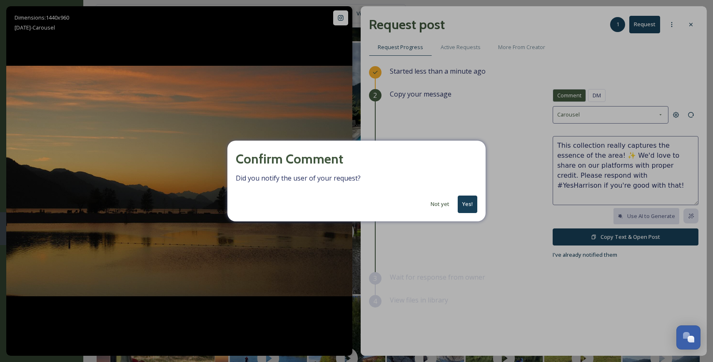
click at [470, 201] on button "Yes!" at bounding box center [467, 204] width 20 height 17
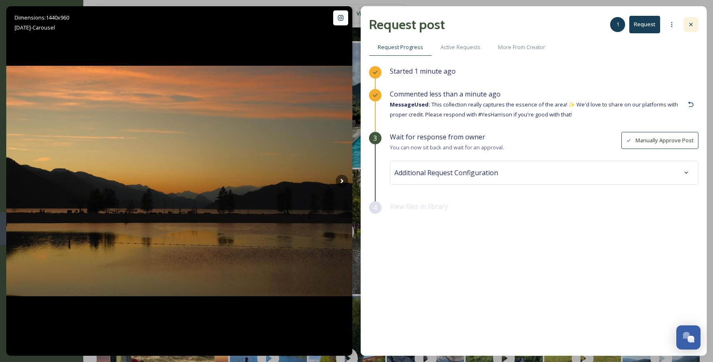
click at [691, 22] on icon at bounding box center [690, 24] width 7 height 7
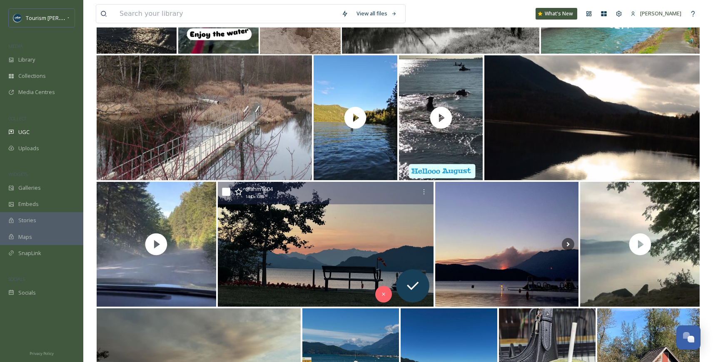
scroll to position [1724, 0]
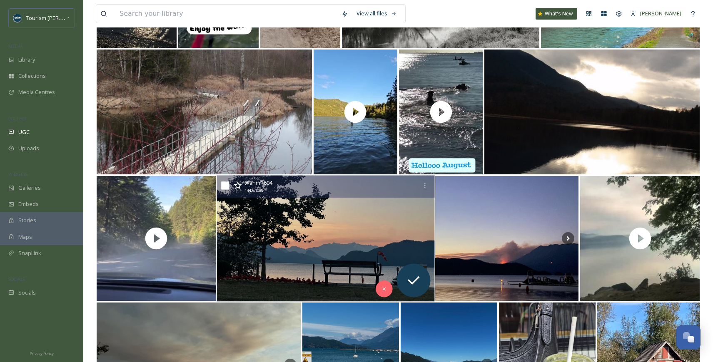
click at [306, 266] on img at bounding box center [325, 239] width 218 height 126
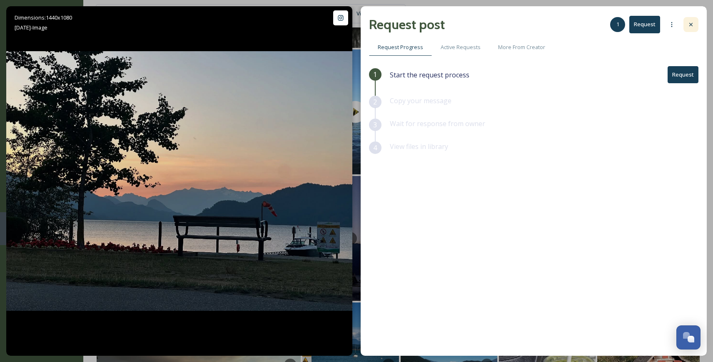
click at [690, 22] on icon at bounding box center [690, 24] width 7 height 7
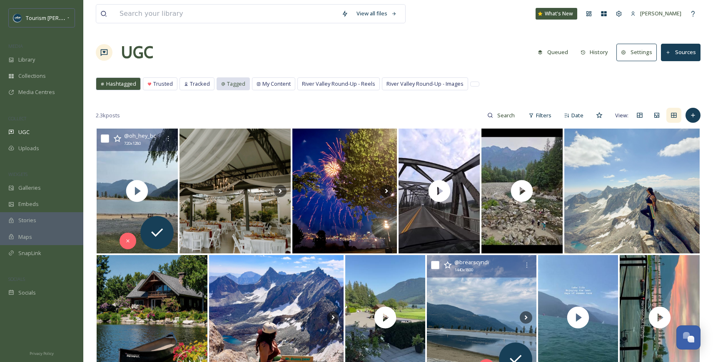
click at [227, 85] on span "Tagged" at bounding box center [236, 84] width 18 height 8
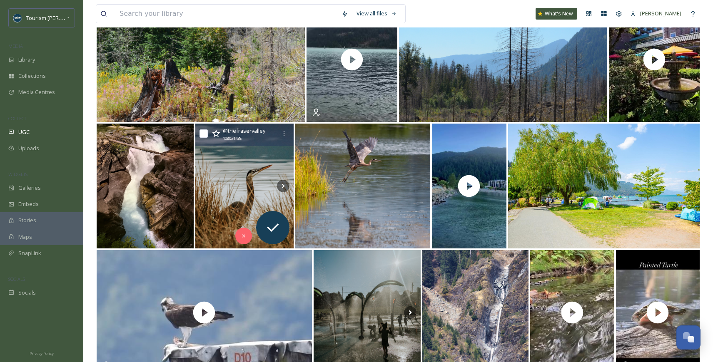
scroll to position [385, 0]
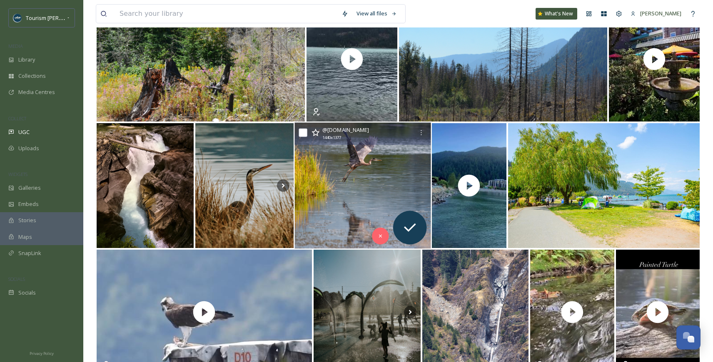
click at [337, 211] on img at bounding box center [362, 186] width 136 height 126
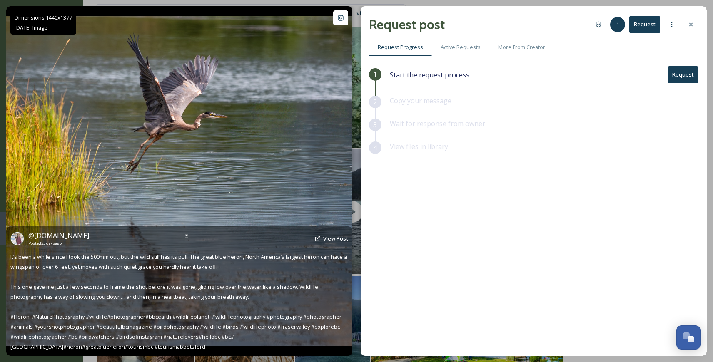
scroll to position [192, 0]
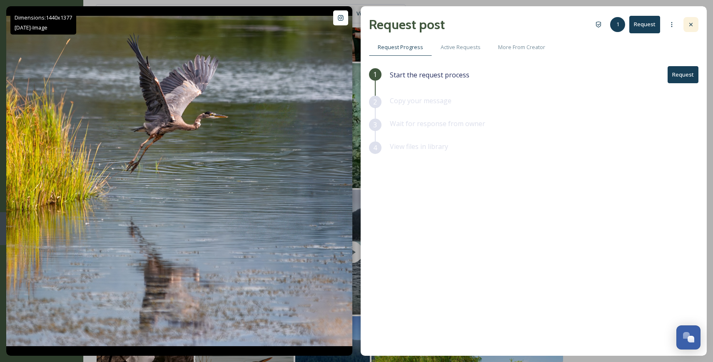
click at [692, 27] on icon at bounding box center [690, 24] width 7 height 7
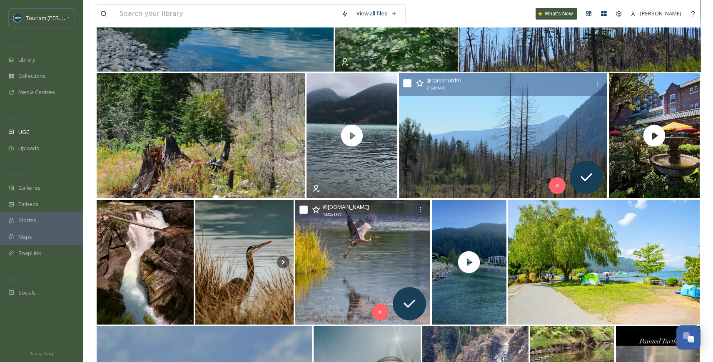
scroll to position [315, 0]
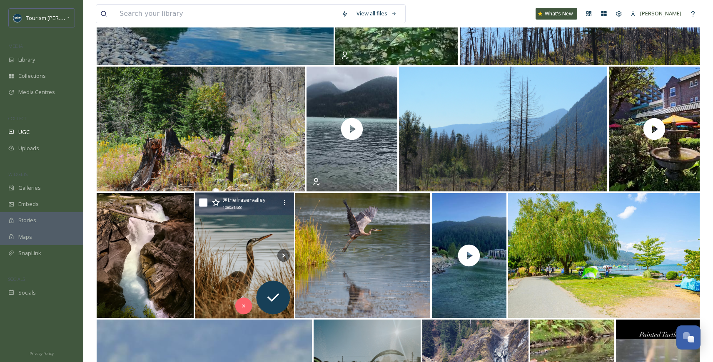
click at [221, 253] on img at bounding box center [244, 256] width 99 height 126
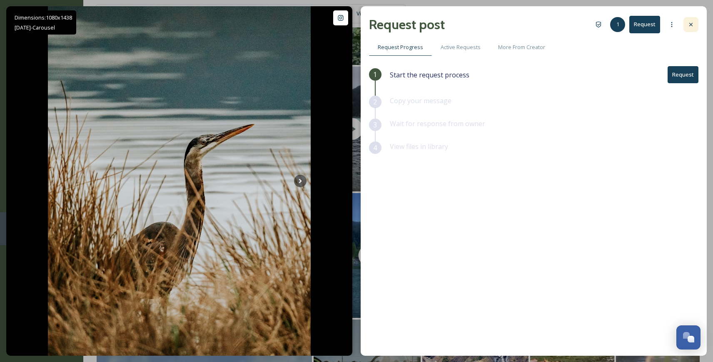
click at [691, 23] on icon at bounding box center [690, 24] width 7 height 7
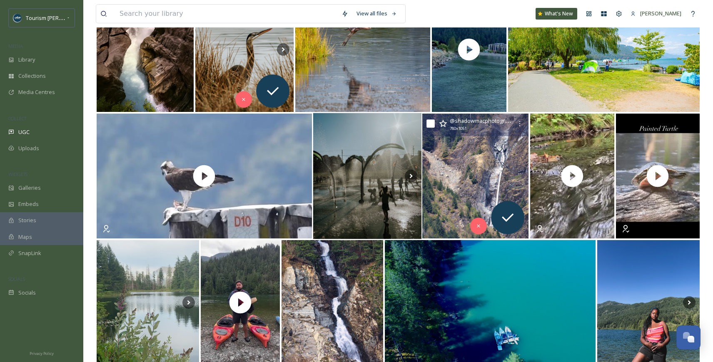
scroll to position [532, 0]
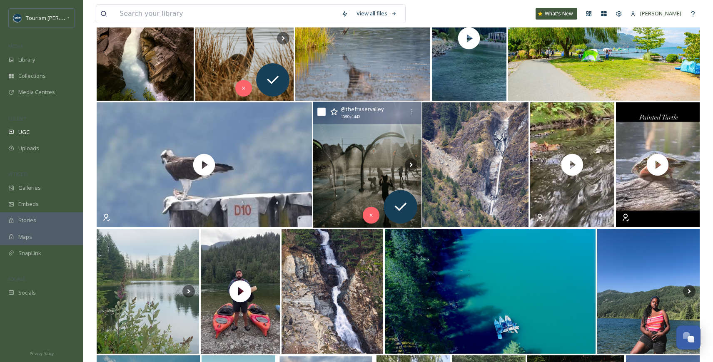
click at [376, 169] on img at bounding box center [367, 165] width 108 height 126
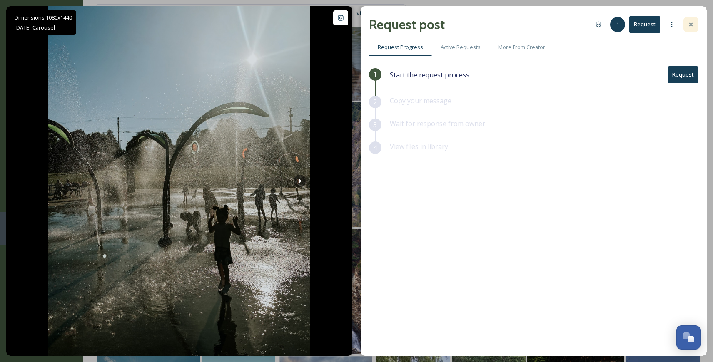
click at [693, 25] on icon at bounding box center [690, 24] width 7 height 7
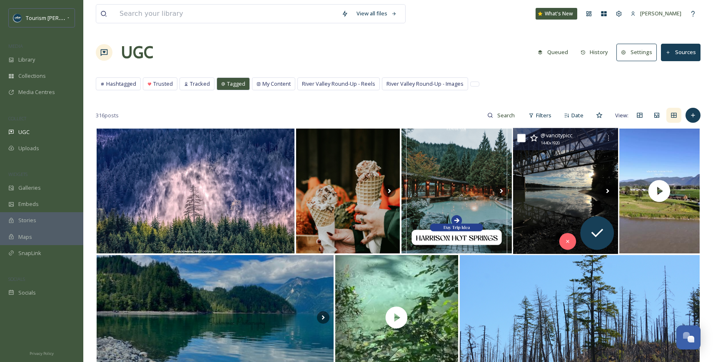
click at [539, 205] on img at bounding box center [565, 191] width 105 height 126
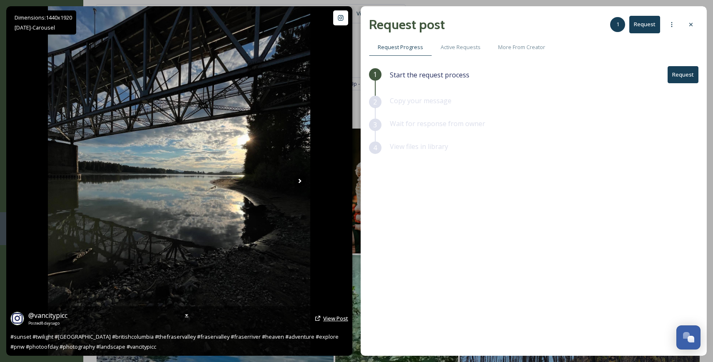
click at [333, 317] on span "View Post" at bounding box center [335, 318] width 25 height 7
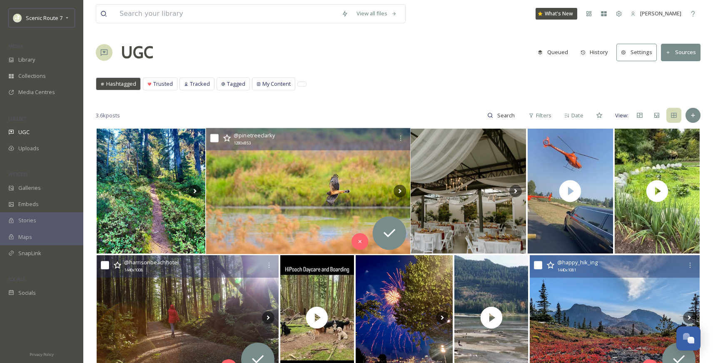
click at [251, 210] on img at bounding box center [308, 191] width 204 height 126
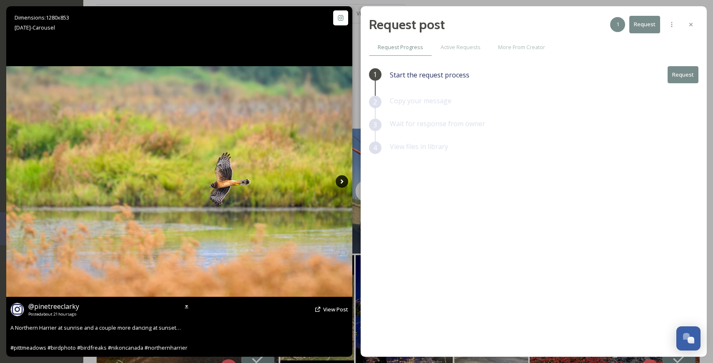
click at [342, 181] on icon at bounding box center [341, 181] width 3 height 5
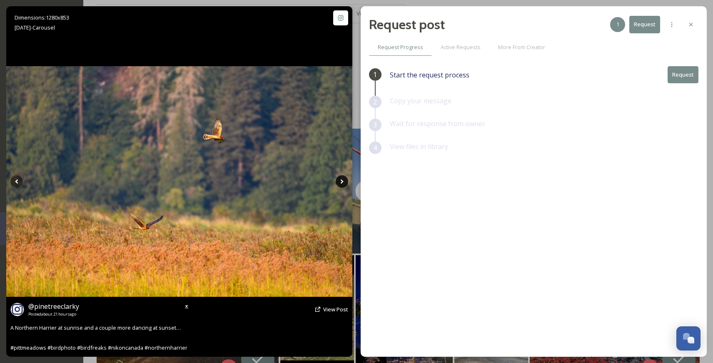
click at [341, 181] on icon at bounding box center [342, 181] width 12 height 12
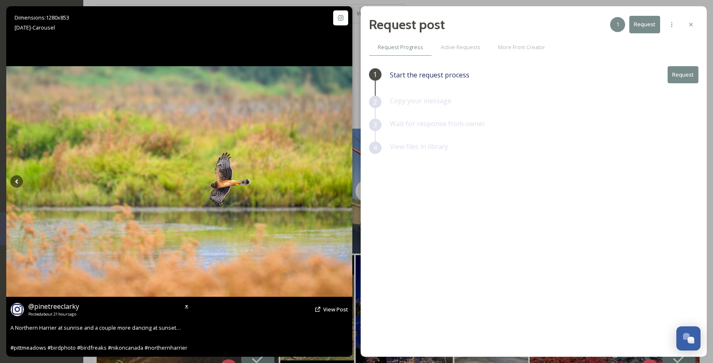
click at [341, 181] on icon at bounding box center [342, 181] width 12 height 12
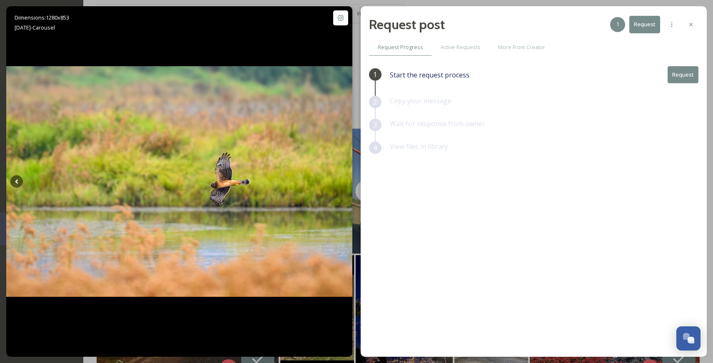
click at [681, 75] on button "Request" at bounding box center [682, 74] width 31 height 17
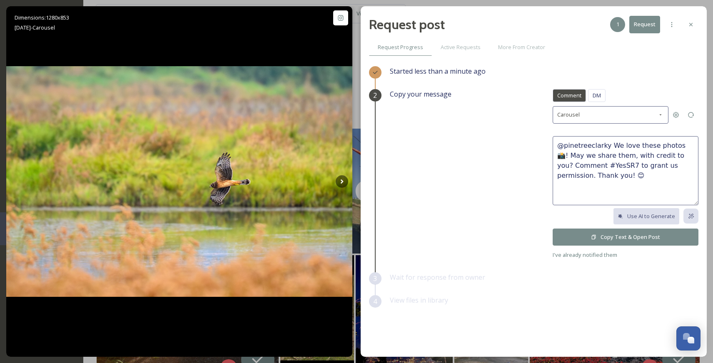
click at [609, 232] on button "Copy Text & Open Post" at bounding box center [625, 237] width 146 height 17
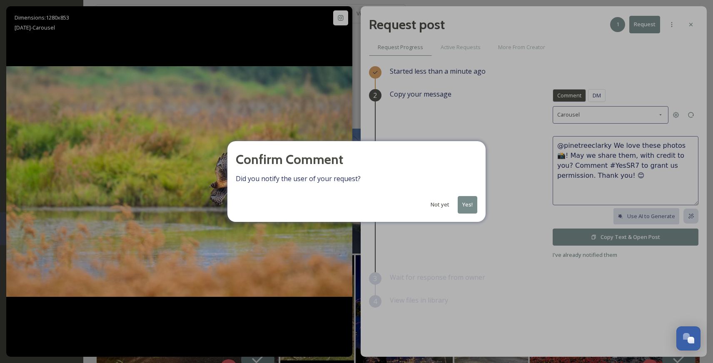
click at [467, 204] on button "Yes!" at bounding box center [467, 204] width 20 height 17
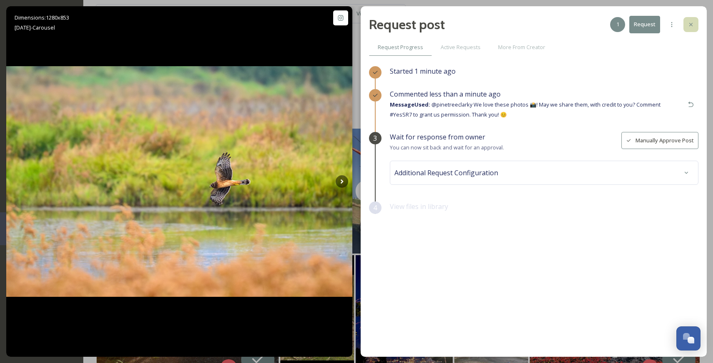
click at [692, 26] on icon at bounding box center [690, 24] width 3 height 3
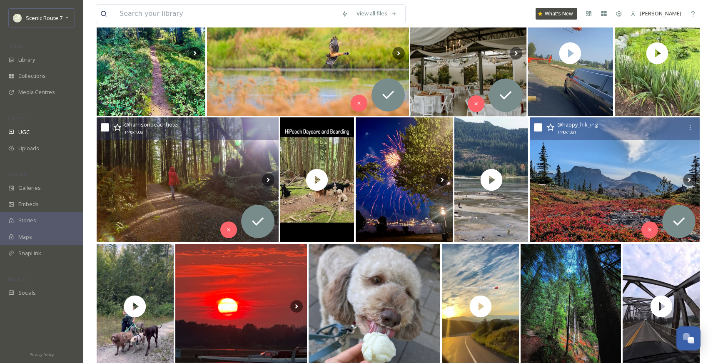
scroll to position [164, 0]
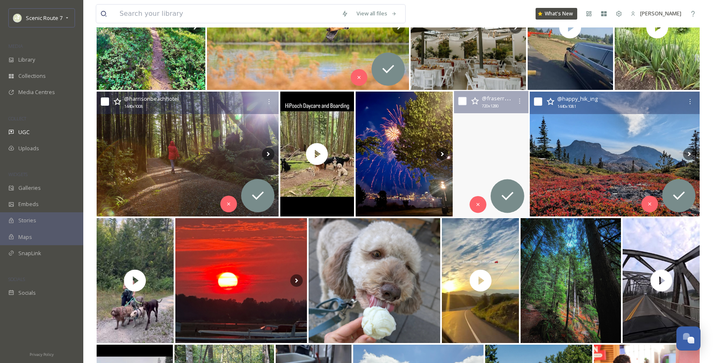
click at [478, 163] on video "Every fall, thousands of bald eagles descend upon the Fraser Valley, and we’ve …" at bounding box center [491, 154] width 76 height 126
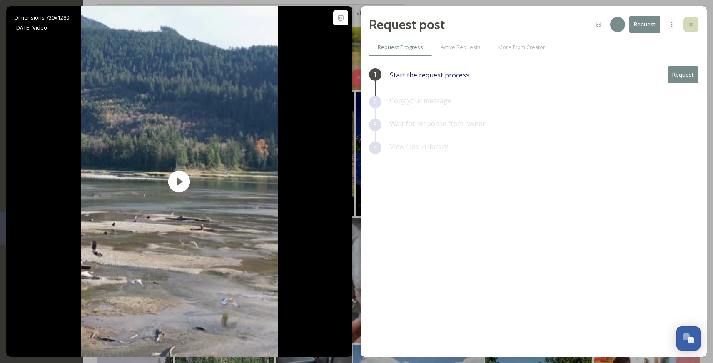
click at [692, 25] on icon at bounding box center [690, 24] width 7 height 7
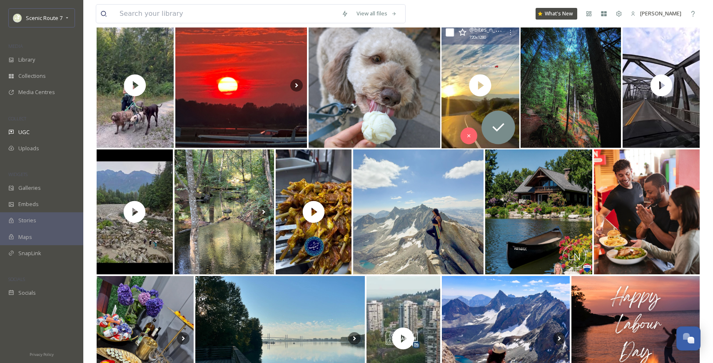
scroll to position [494, 0]
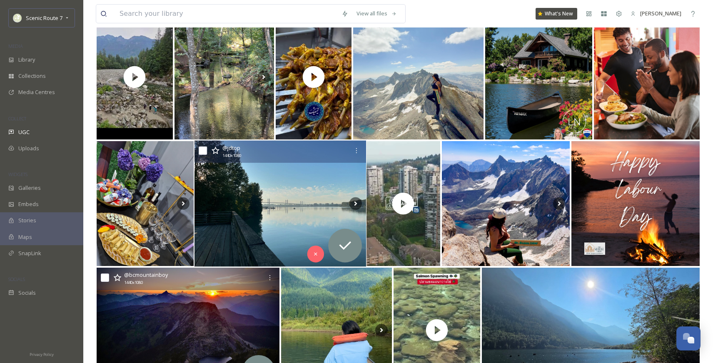
click at [256, 235] on img at bounding box center [279, 204] width 171 height 126
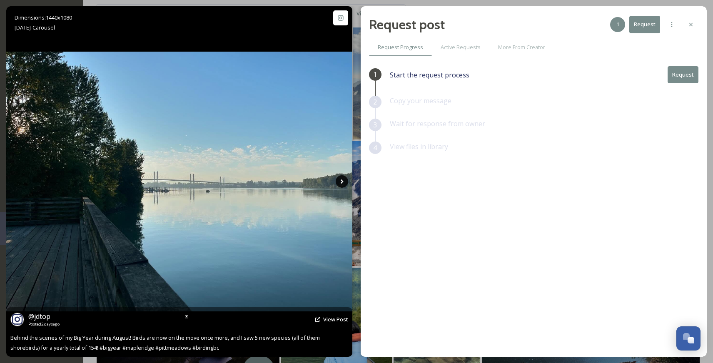
click at [343, 183] on icon at bounding box center [342, 181] width 12 height 12
click at [342, 180] on icon at bounding box center [342, 181] width 12 height 12
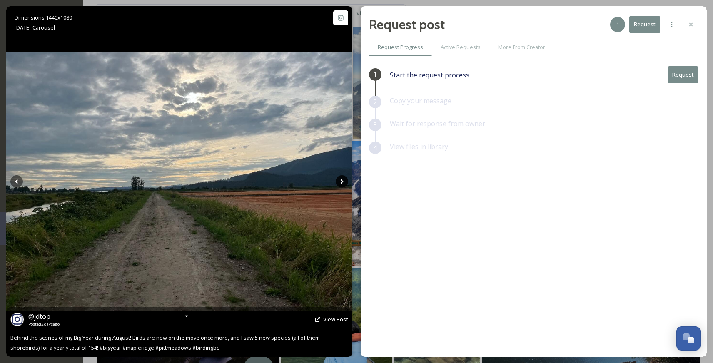
click at [342, 180] on icon at bounding box center [341, 181] width 3 height 5
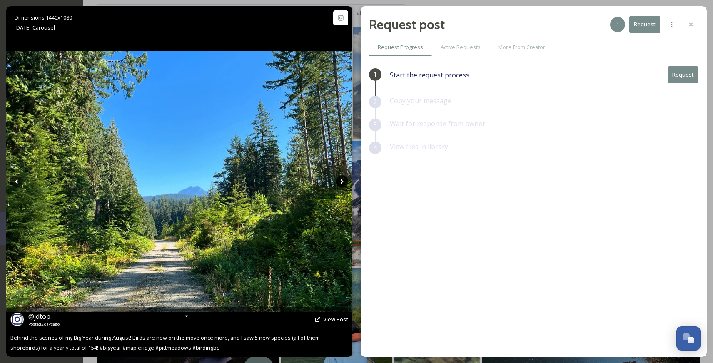
click at [342, 181] on icon at bounding box center [341, 181] width 3 height 5
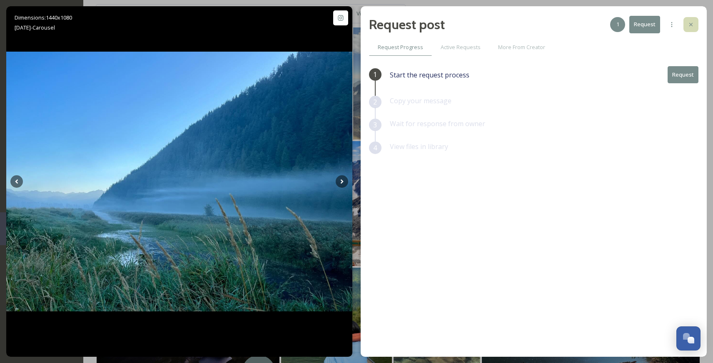
click at [693, 26] on icon at bounding box center [690, 24] width 7 height 7
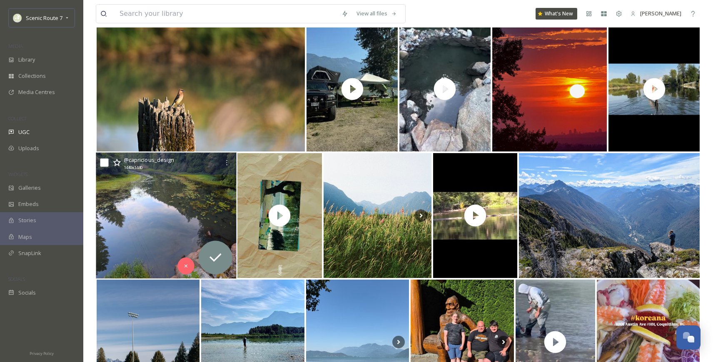
scroll to position [2312, 0]
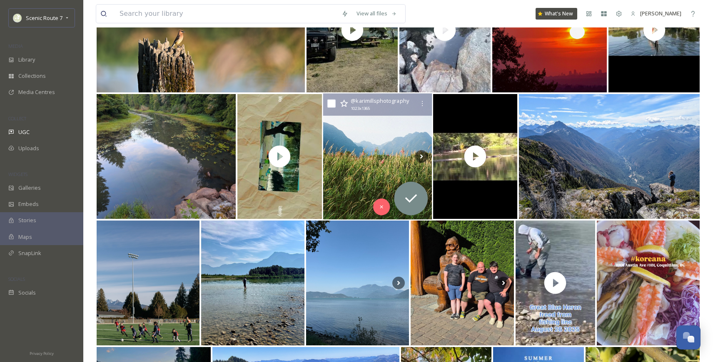
click at [362, 162] on img at bounding box center [377, 157] width 109 height 126
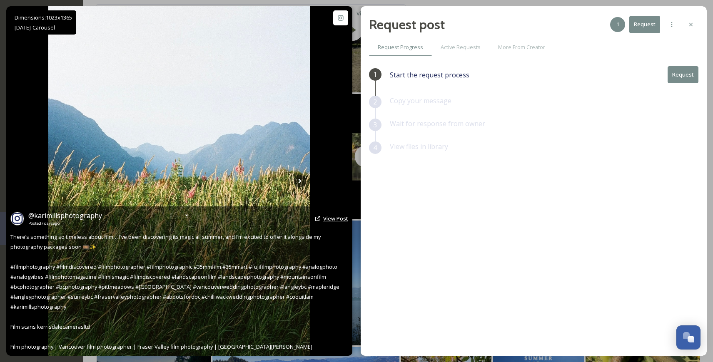
click at [338, 219] on span "View Post" at bounding box center [335, 218] width 25 height 7
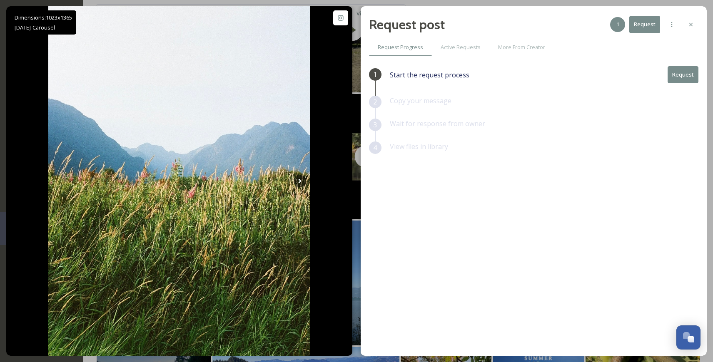
click at [685, 73] on button "Request" at bounding box center [682, 74] width 31 height 17
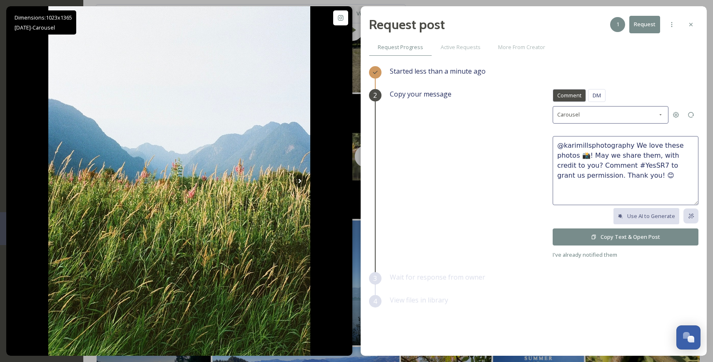
click at [639, 234] on button "Copy Text & Open Post" at bounding box center [625, 237] width 146 height 17
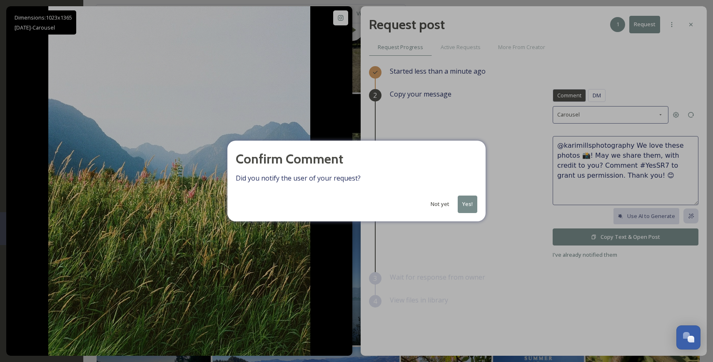
click at [468, 201] on button "Yes!" at bounding box center [467, 204] width 20 height 17
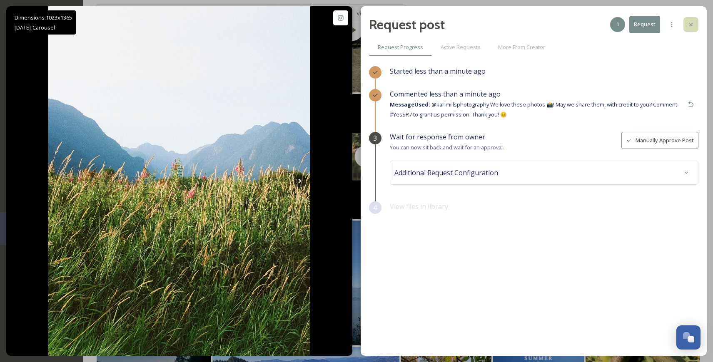
click at [691, 25] on icon at bounding box center [690, 24] width 3 height 3
